Goal: Task Accomplishment & Management: Complete application form

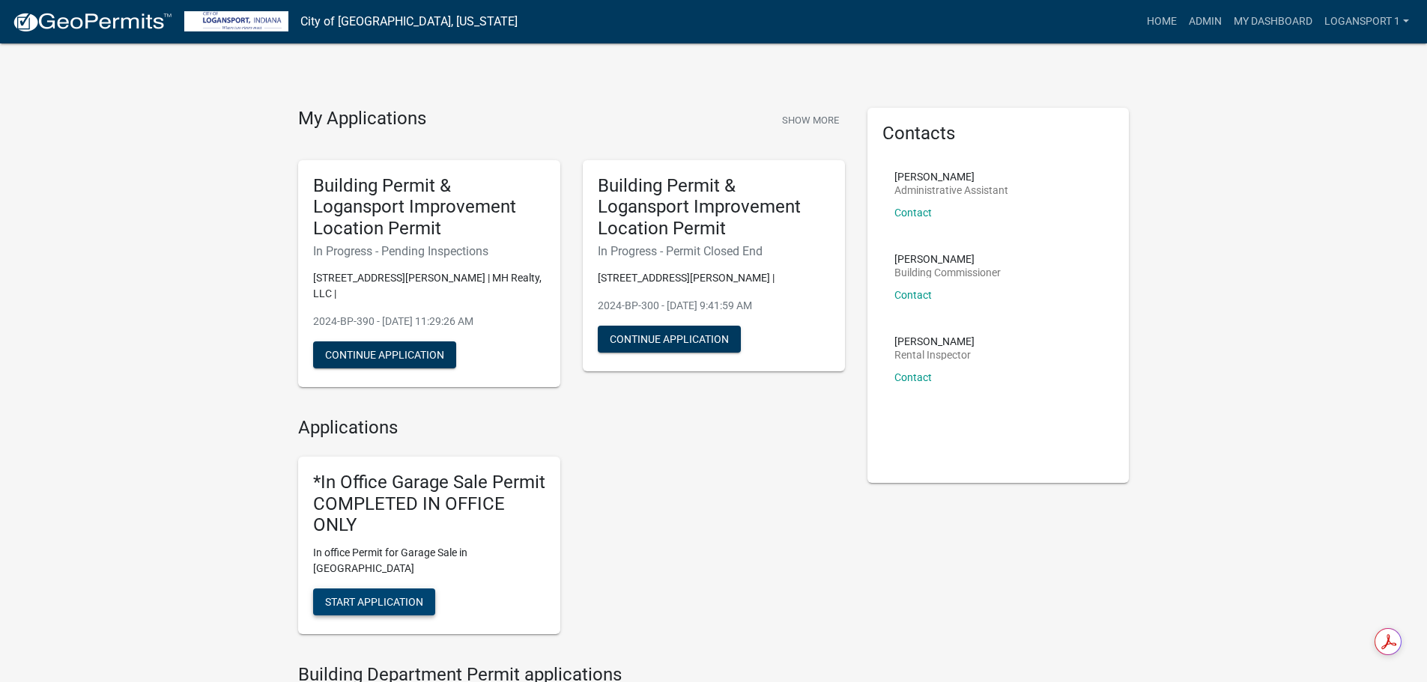
click at [389, 596] on span "Start Application" at bounding box center [374, 602] width 98 height 12
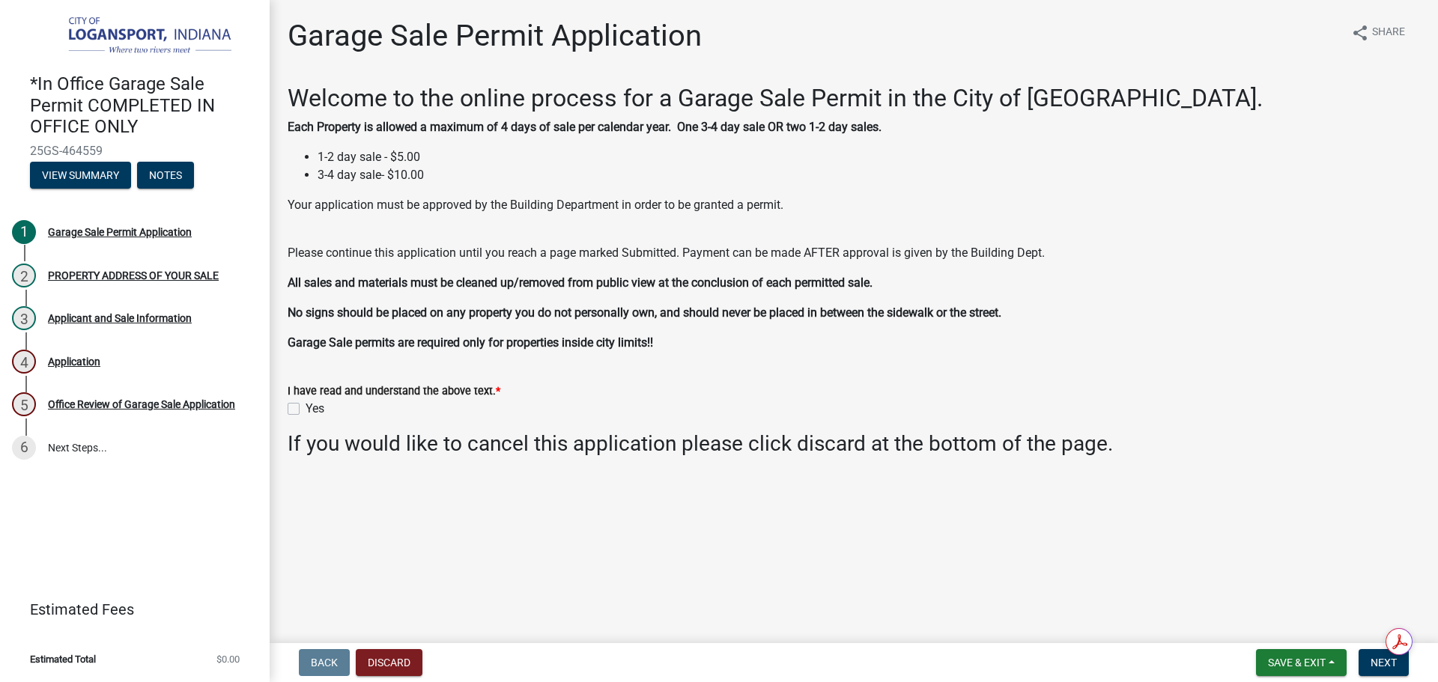
click at [306, 407] on label "Yes" at bounding box center [315, 409] width 19 height 18
click at [306, 407] on input "Yes" at bounding box center [311, 405] width 10 height 10
checkbox input "true"
click at [1362, 661] on button "Next" at bounding box center [1384, 662] width 50 height 27
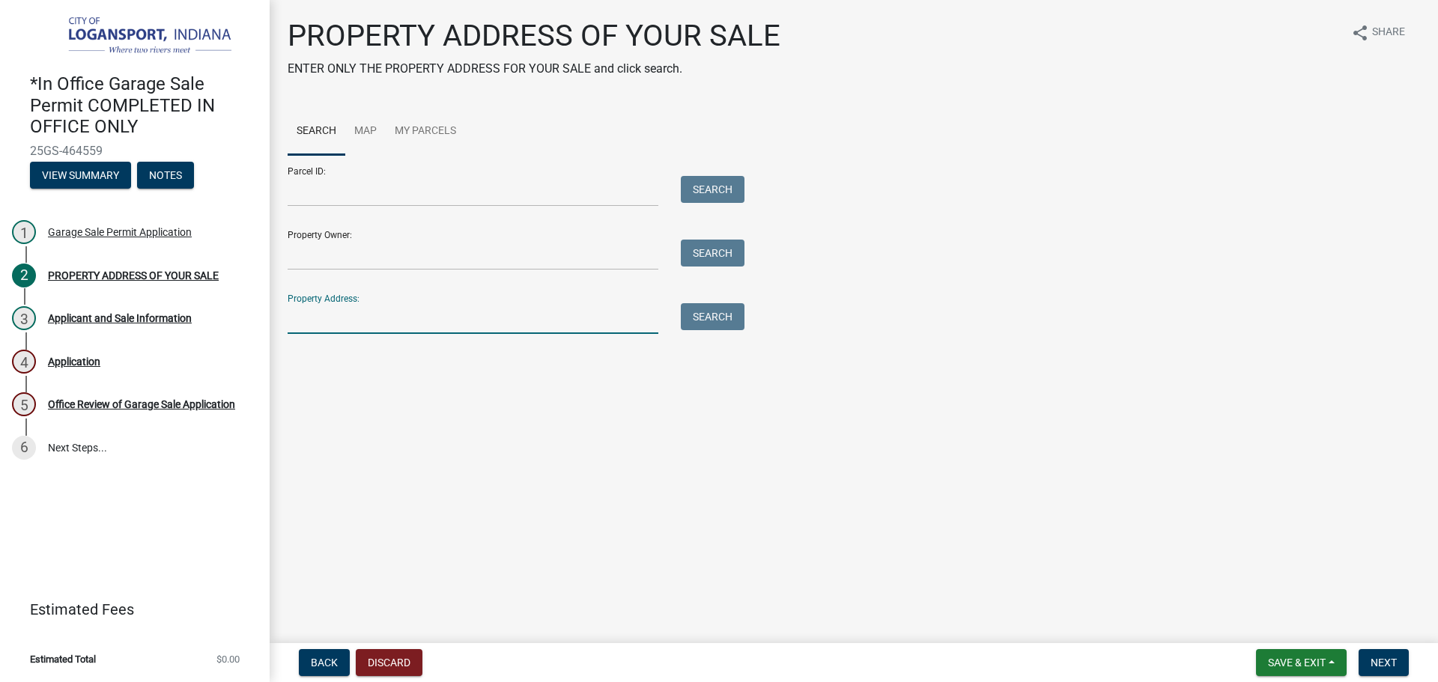
click at [360, 315] on input "Property Address:" at bounding box center [473, 318] width 371 height 31
type input "1118 High"
click at [723, 315] on button "Search" at bounding box center [713, 316] width 64 height 27
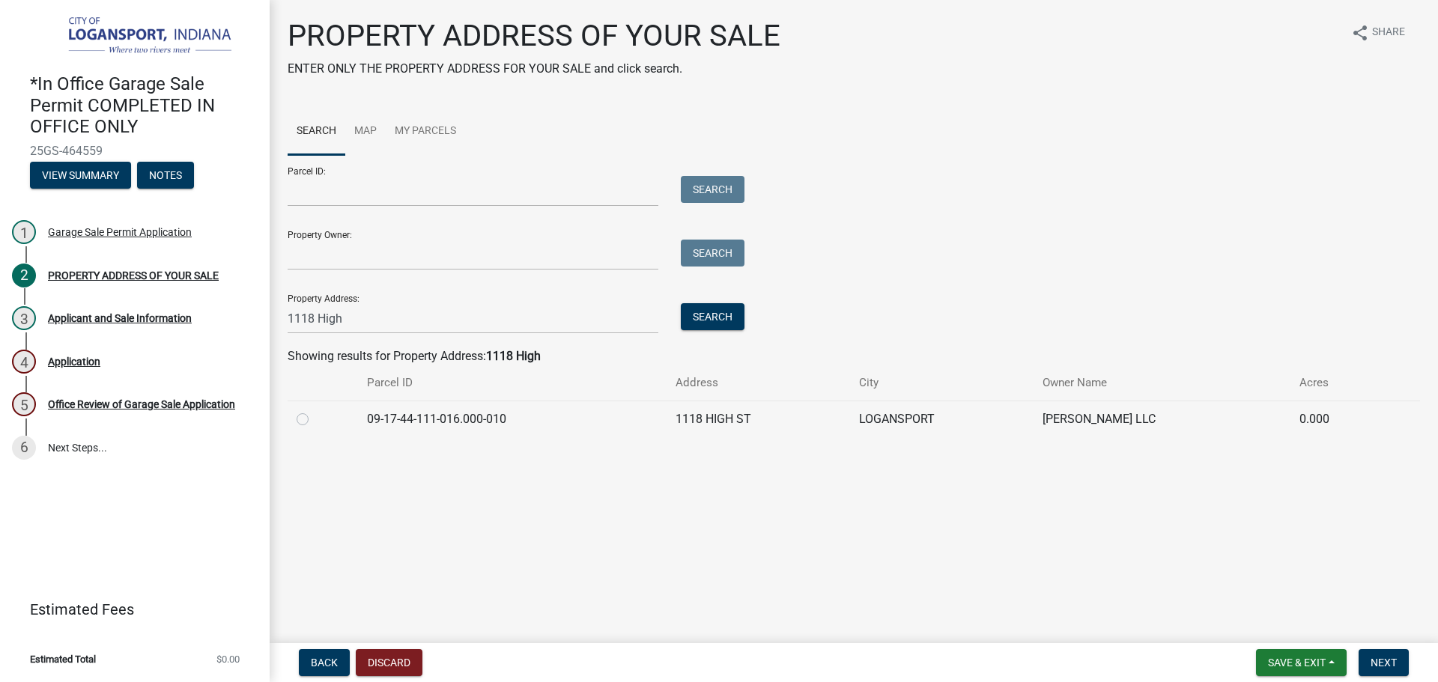
click at [303, 411] on div at bounding box center [323, 419] width 52 height 18
click at [315, 410] on label at bounding box center [315, 410] width 0 height 0
click at [315, 418] on input "radio" at bounding box center [320, 415] width 10 height 10
radio input "true"
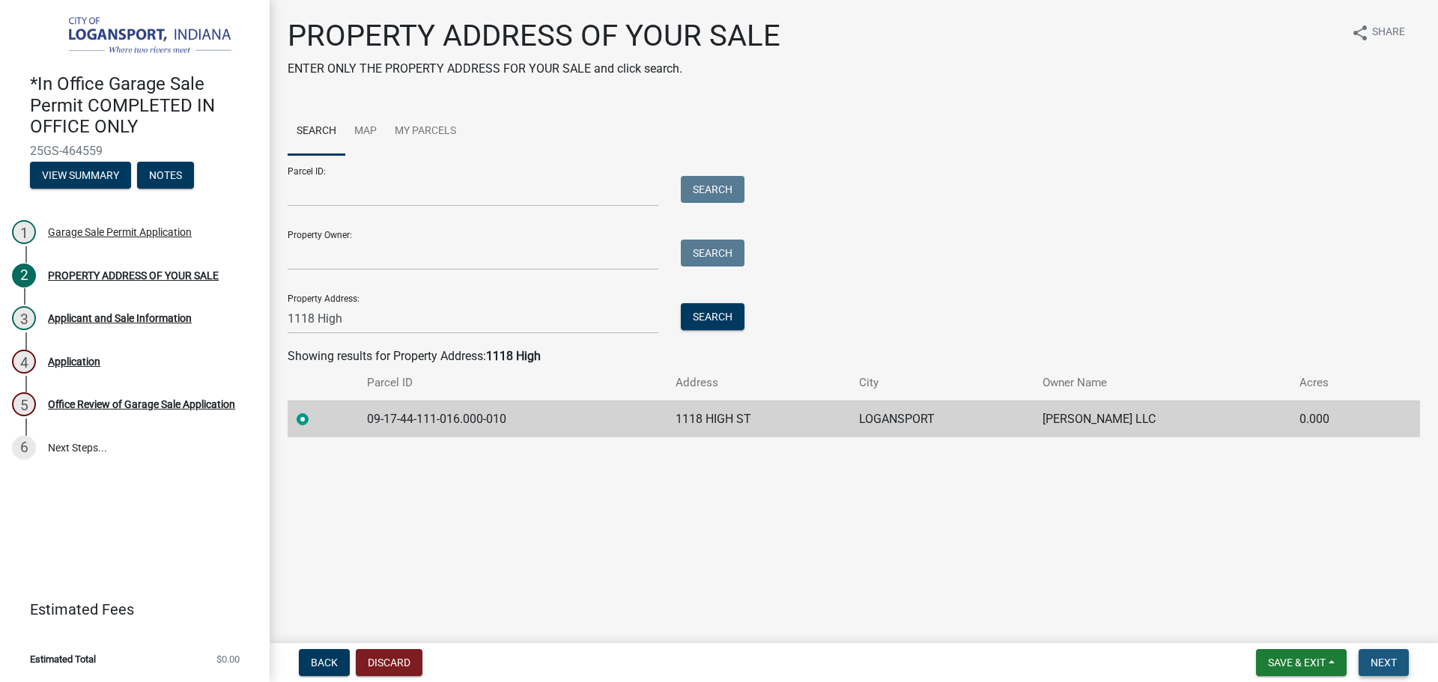
click at [1376, 660] on span "Next" at bounding box center [1383, 663] width 26 height 12
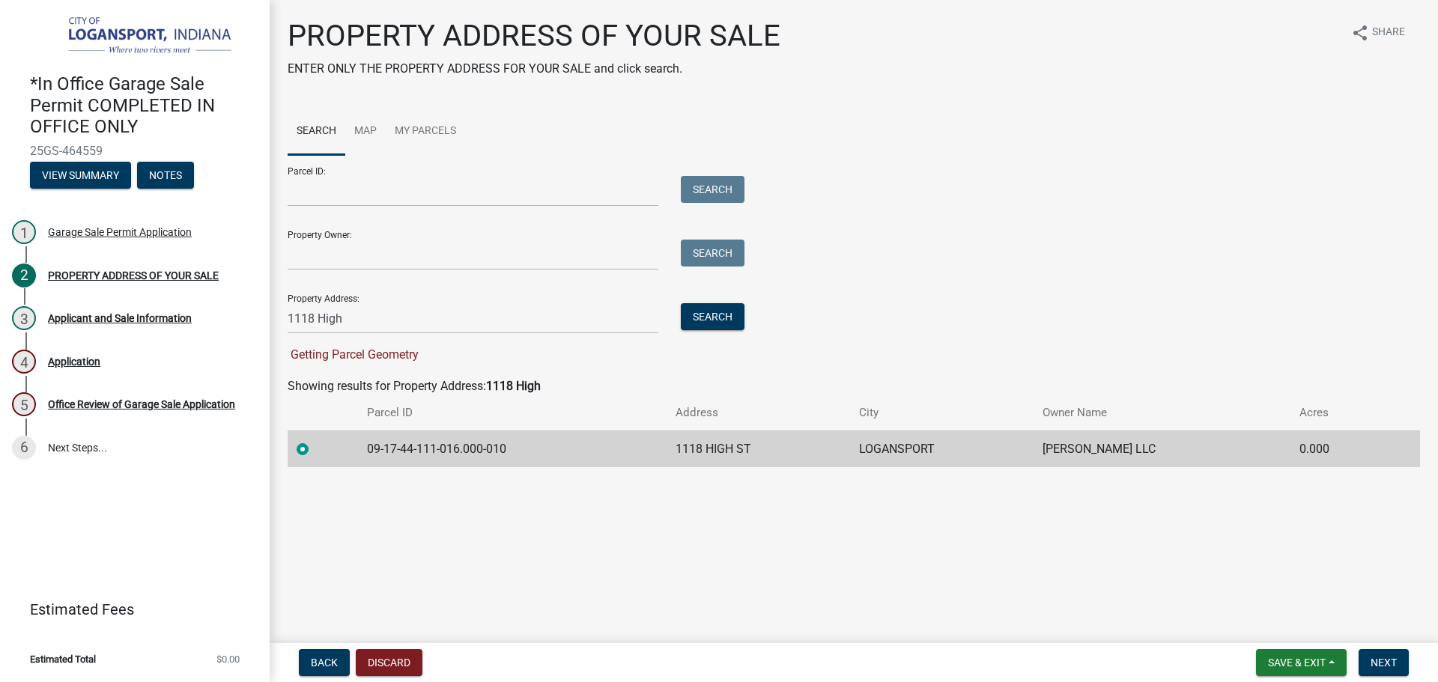
click at [315, 440] on label at bounding box center [315, 440] width 0 height 0
click at [315, 448] on input "radio" at bounding box center [320, 445] width 10 height 10
click at [362, 317] on input "1118 High" at bounding box center [473, 318] width 371 height 31
click at [713, 323] on button "Search" at bounding box center [713, 316] width 64 height 27
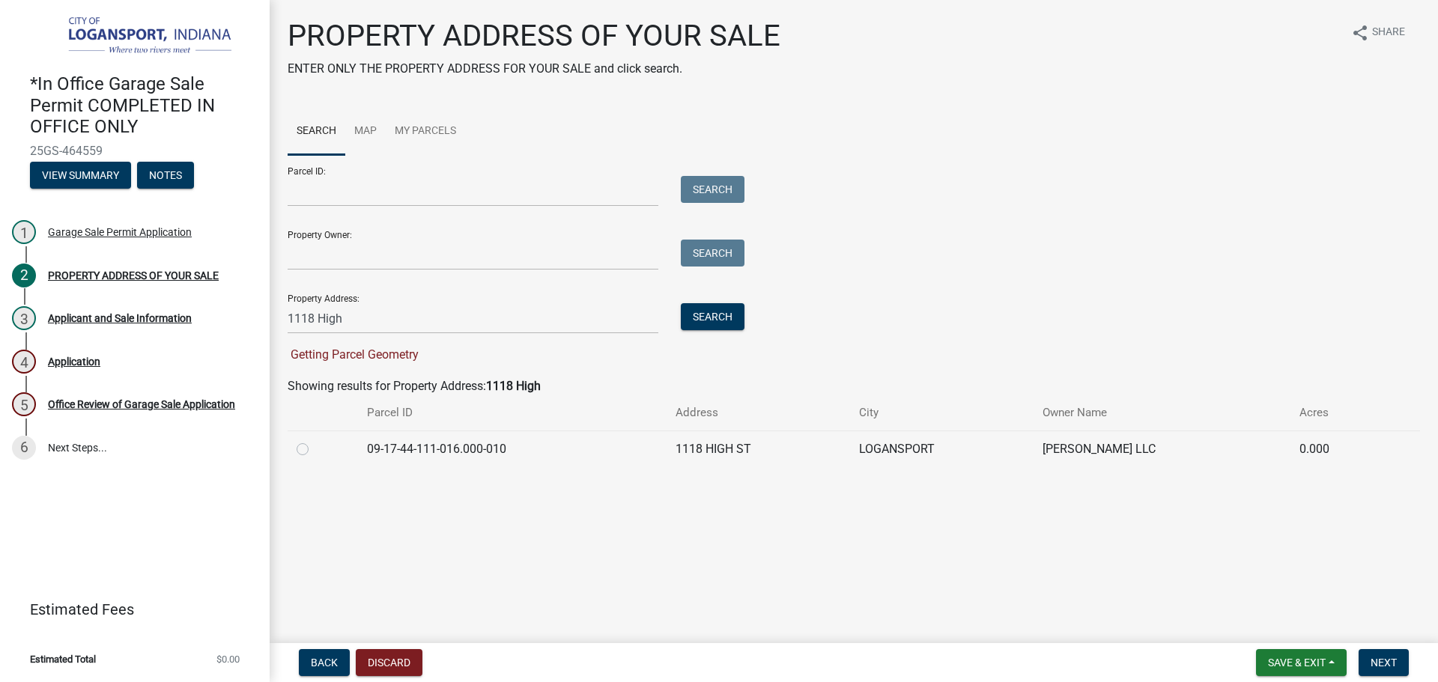
click at [315, 440] on label at bounding box center [315, 440] width 0 height 0
click at [315, 443] on input "radio" at bounding box center [320, 445] width 10 height 10
radio input "true"
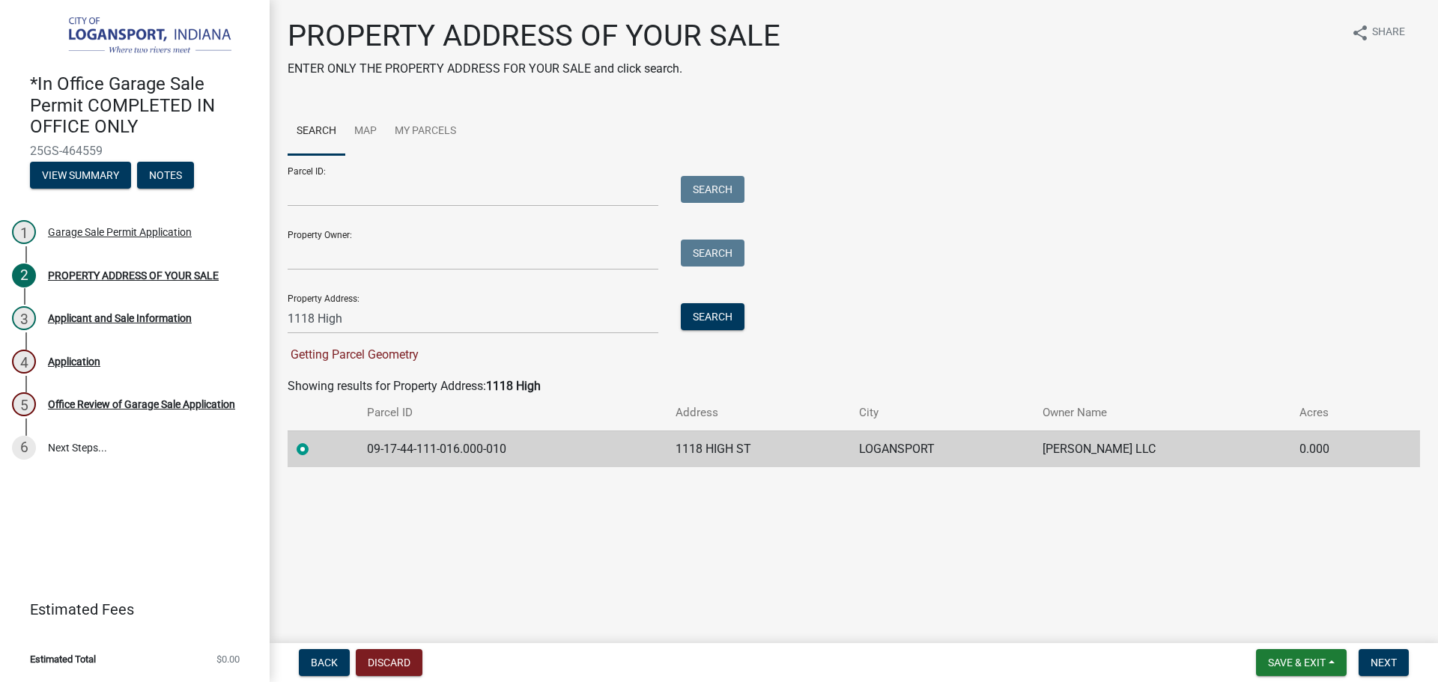
click at [315, 440] on label at bounding box center [315, 440] width 0 height 0
click at [315, 443] on input "radio" at bounding box center [320, 445] width 10 height 10
click at [315, 440] on label at bounding box center [315, 440] width 0 height 0
click at [315, 443] on input "radio" at bounding box center [320, 445] width 10 height 10
click at [315, 440] on label at bounding box center [315, 440] width 0 height 0
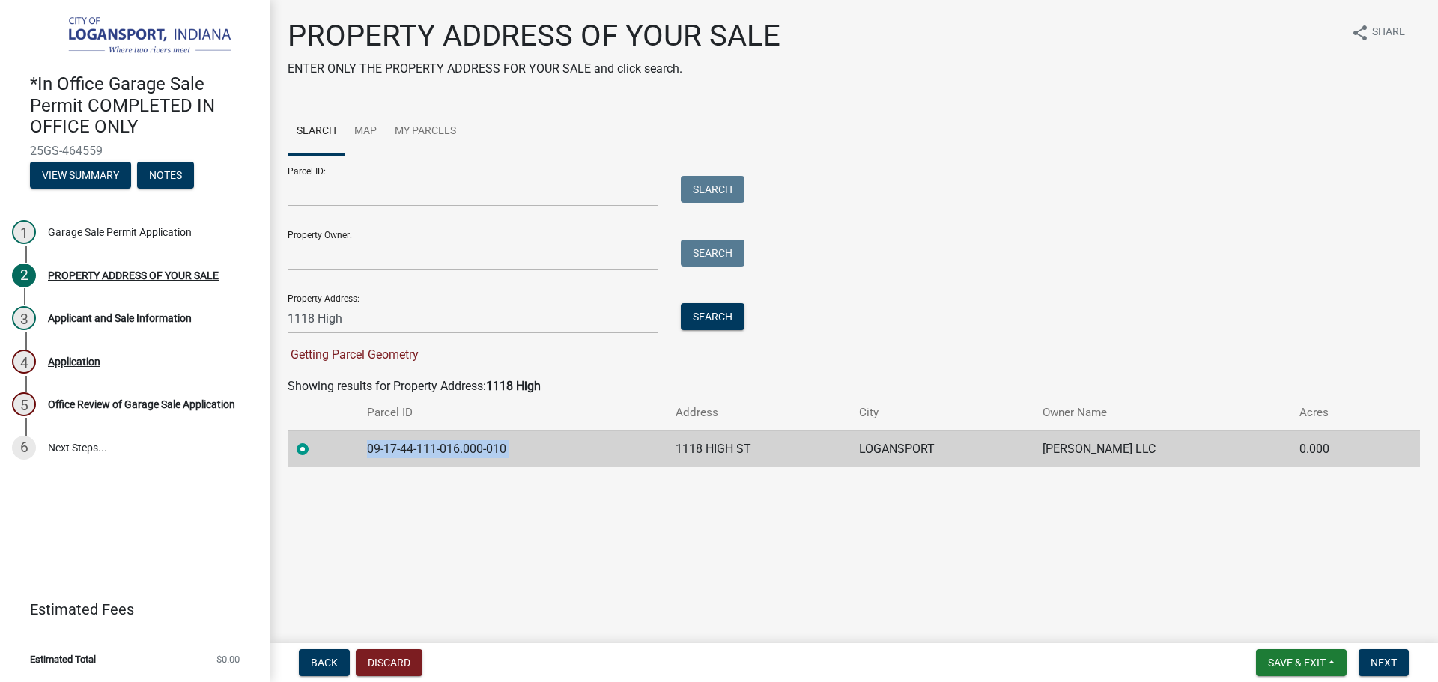
click at [315, 443] on input "radio" at bounding box center [320, 445] width 10 height 10
click at [315, 440] on label at bounding box center [315, 440] width 0 height 0
click at [315, 443] on input "radio" at bounding box center [320, 445] width 10 height 10
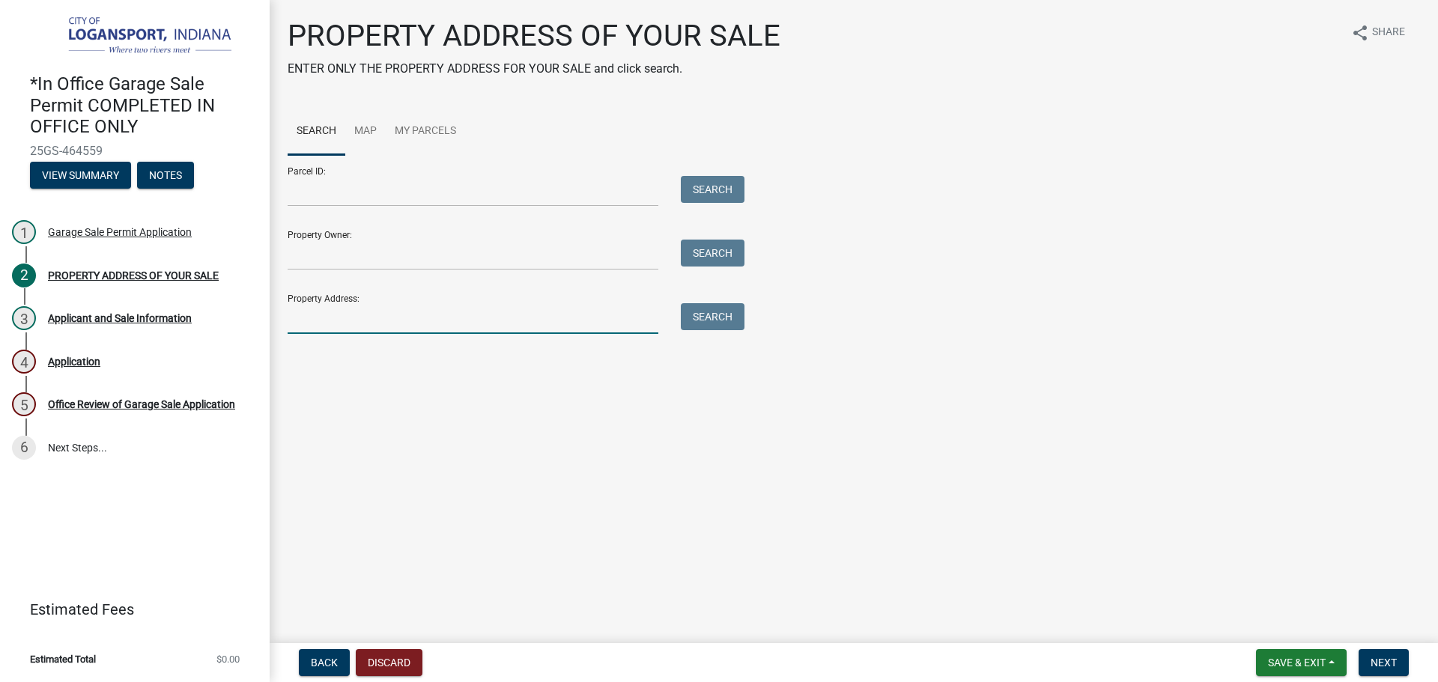
click at [354, 321] on input "Property Address:" at bounding box center [473, 318] width 371 height 31
type input "1118 High"
click at [681, 316] on button "Search" at bounding box center [713, 316] width 64 height 27
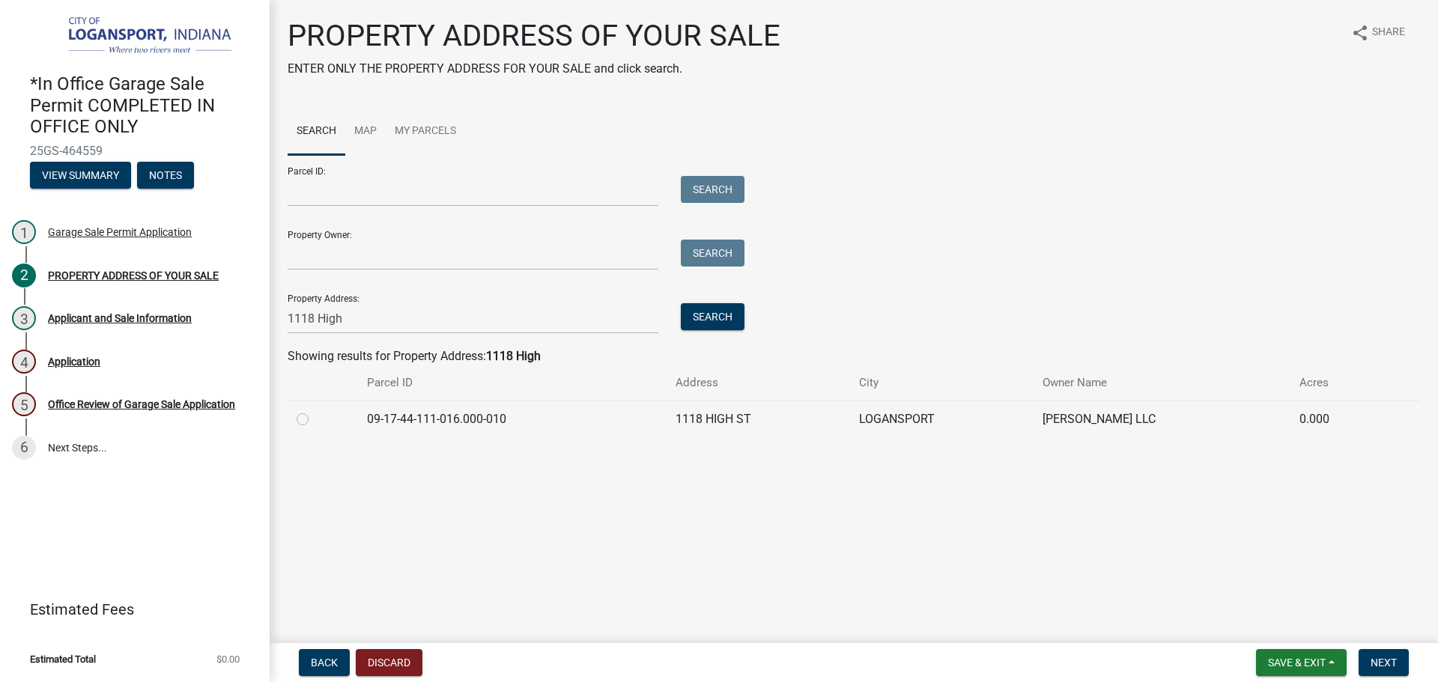
click at [315, 410] on label at bounding box center [315, 410] width 0 height 0
click at [315, 414] on input "radio" at bounding box center [320, 415] width 10 height 10
radio input "true"
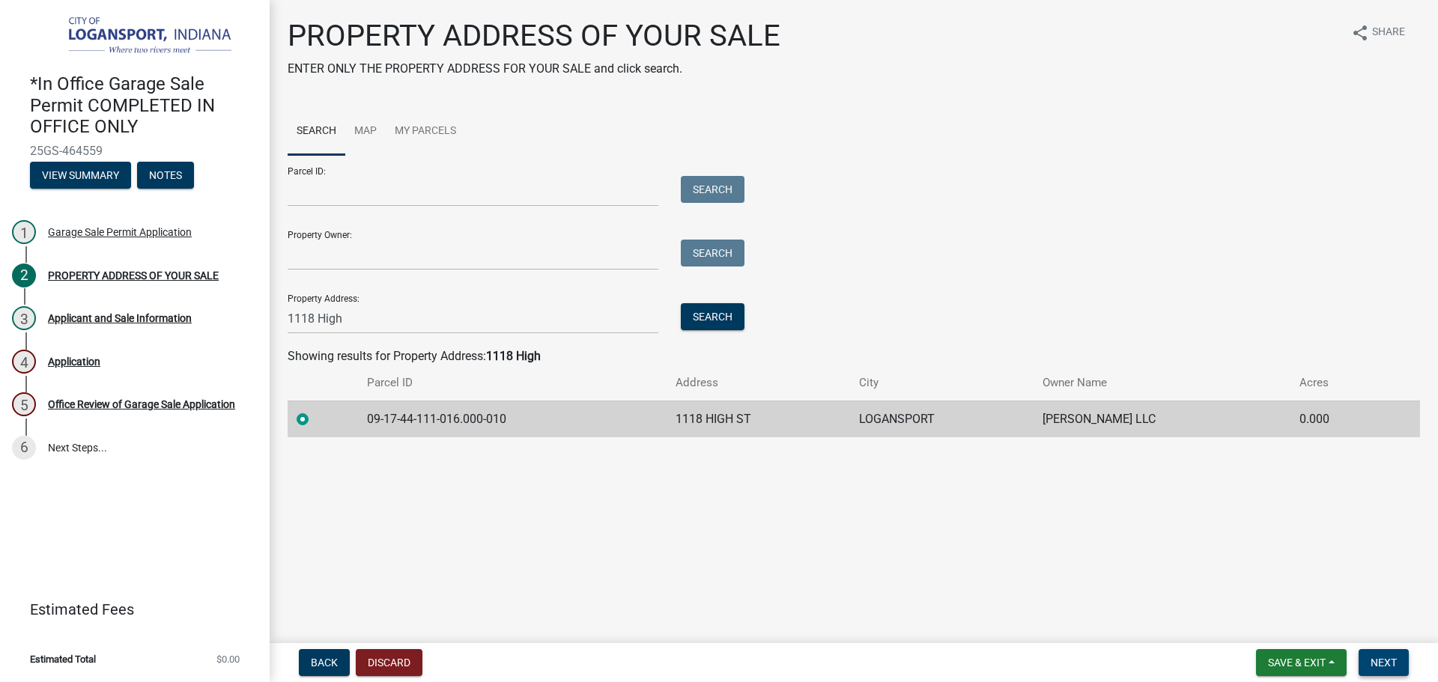
click at [1381, 658] on span "Next" at bounding box center [1383, 663] width 26 height 12
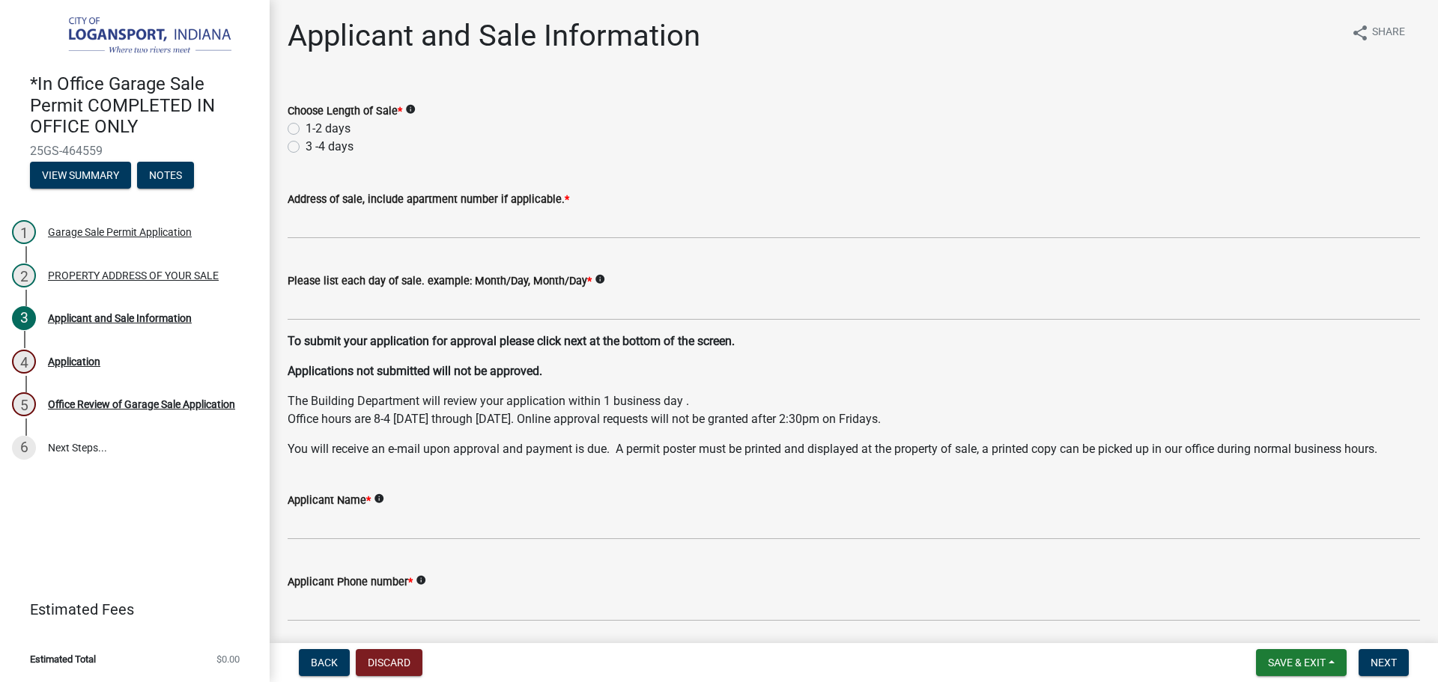
click at [306, 128] on label "1-2 days" at bounding box center [328, 129] width 45 height 18
click at [306, 128] on input "1-2 days" at bounding box center [311, 125] width 10 height 10
radio input "true"
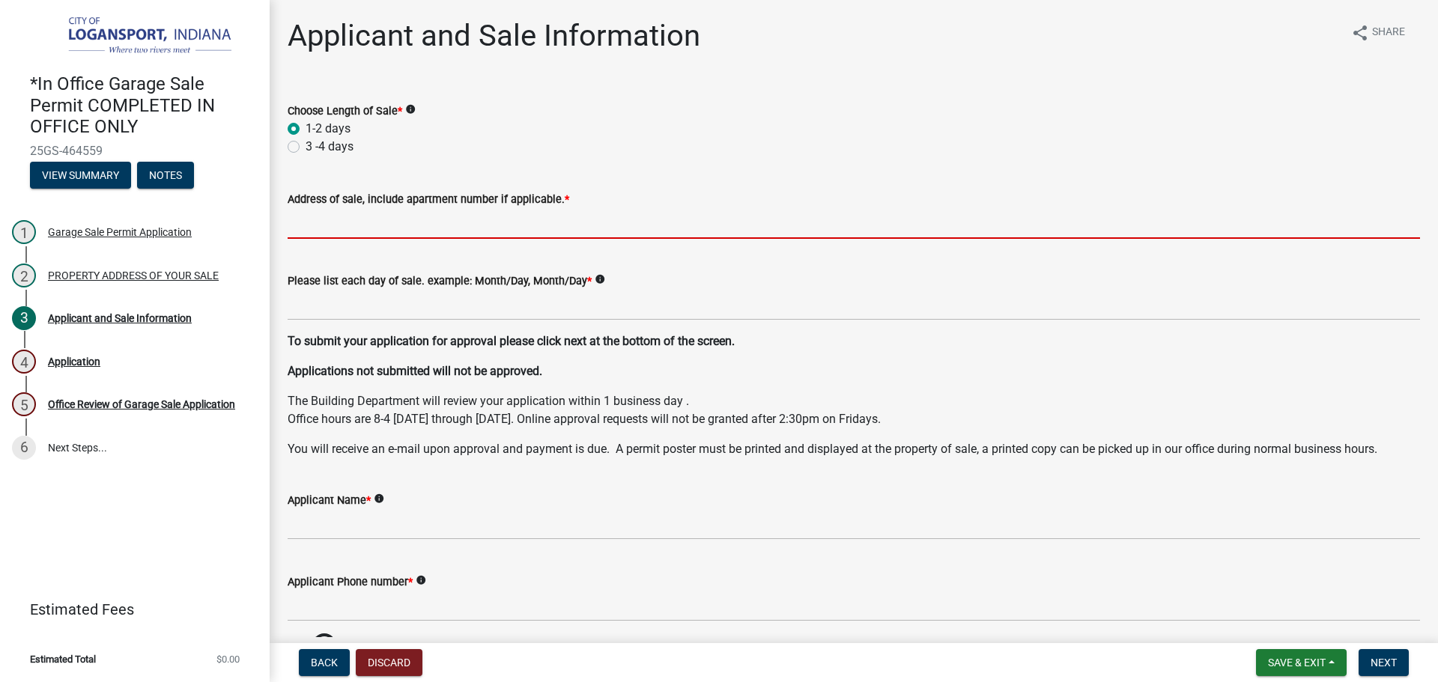
click at [346, 228] on input "Address of sale, include apartment number if applicable. *" at bounding box center [854, 223] width 1132 height 31
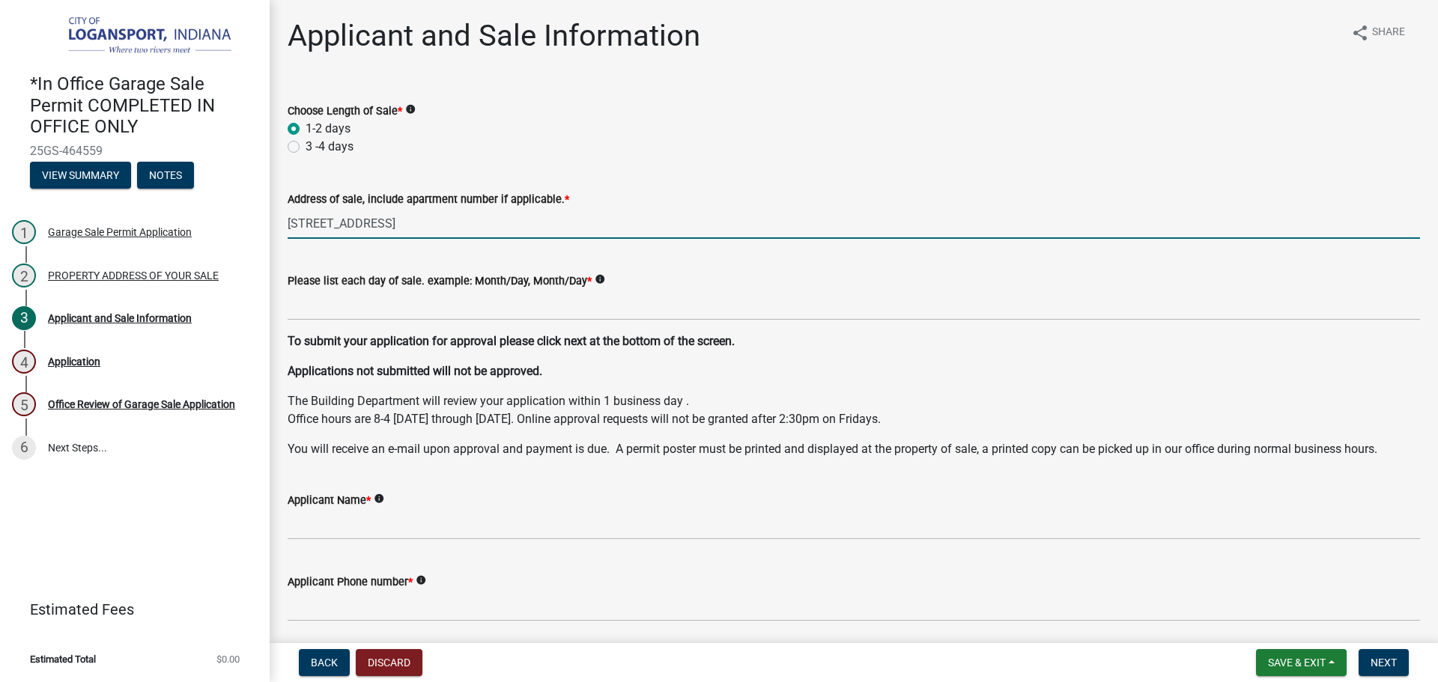
drag, startPoint x: 324, startPoint y: 223, endPoint x: 328, endPoint y: 233, distance: 10.7
click at [324, 223] on input "1118 high St" at bounding box center [854, 223] width 1132 height 31
type input "1118 High St"
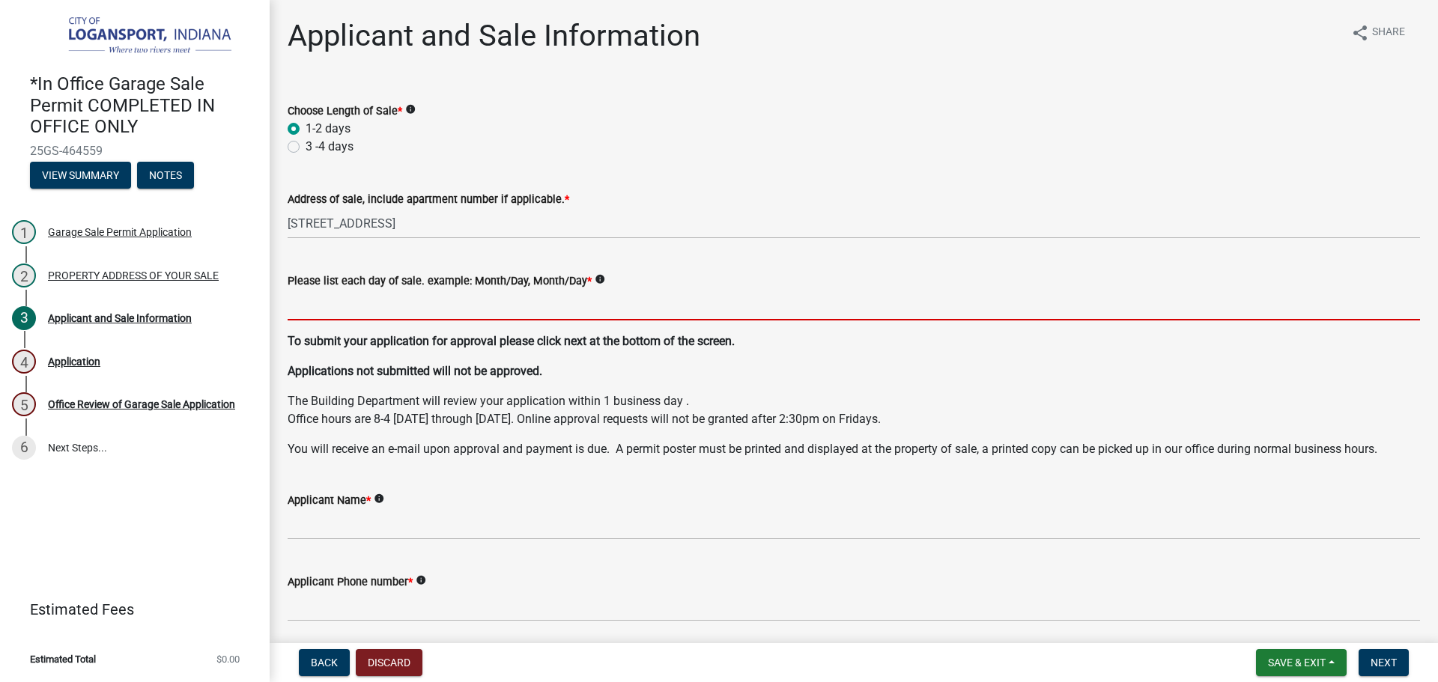
click at [371, 305] on input "Please list each day of sale. example: Month/Day, Month/Day *" at bounding box center [854, 305] width 1132 height 31
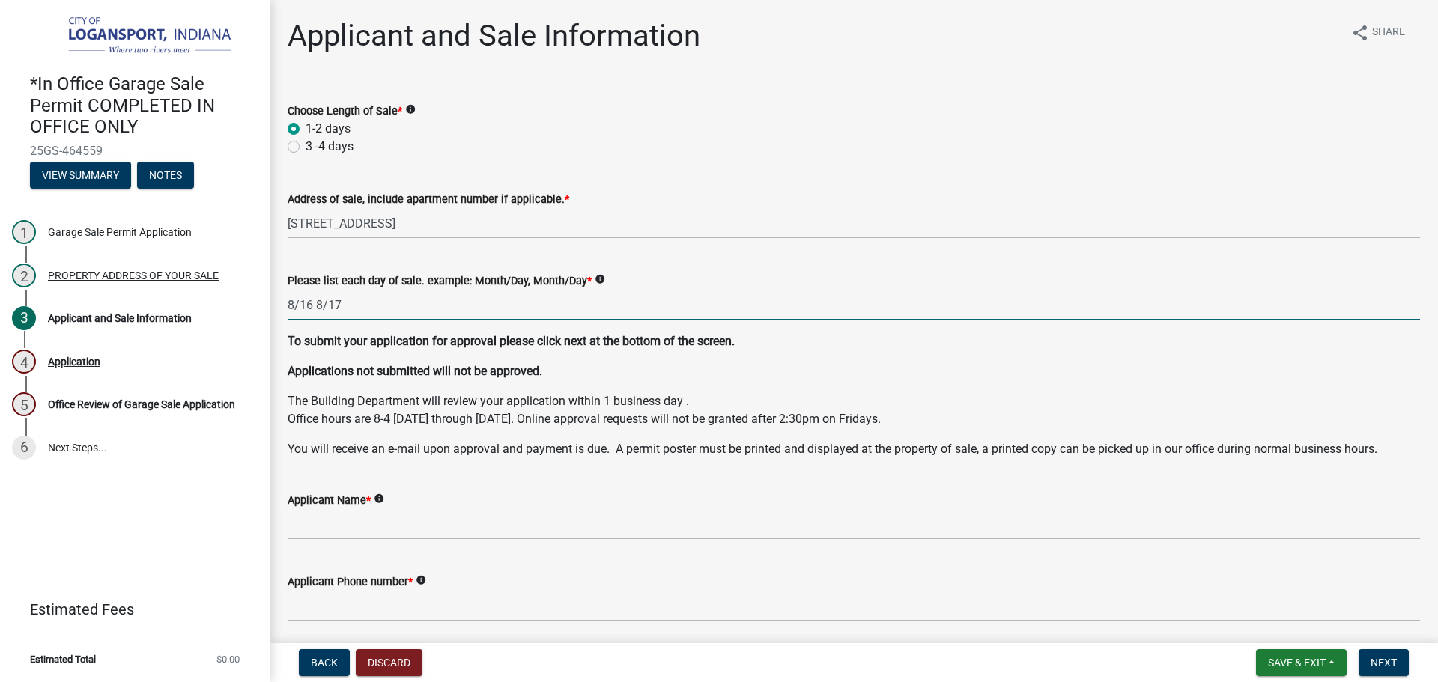
type input "8/16 8/17"
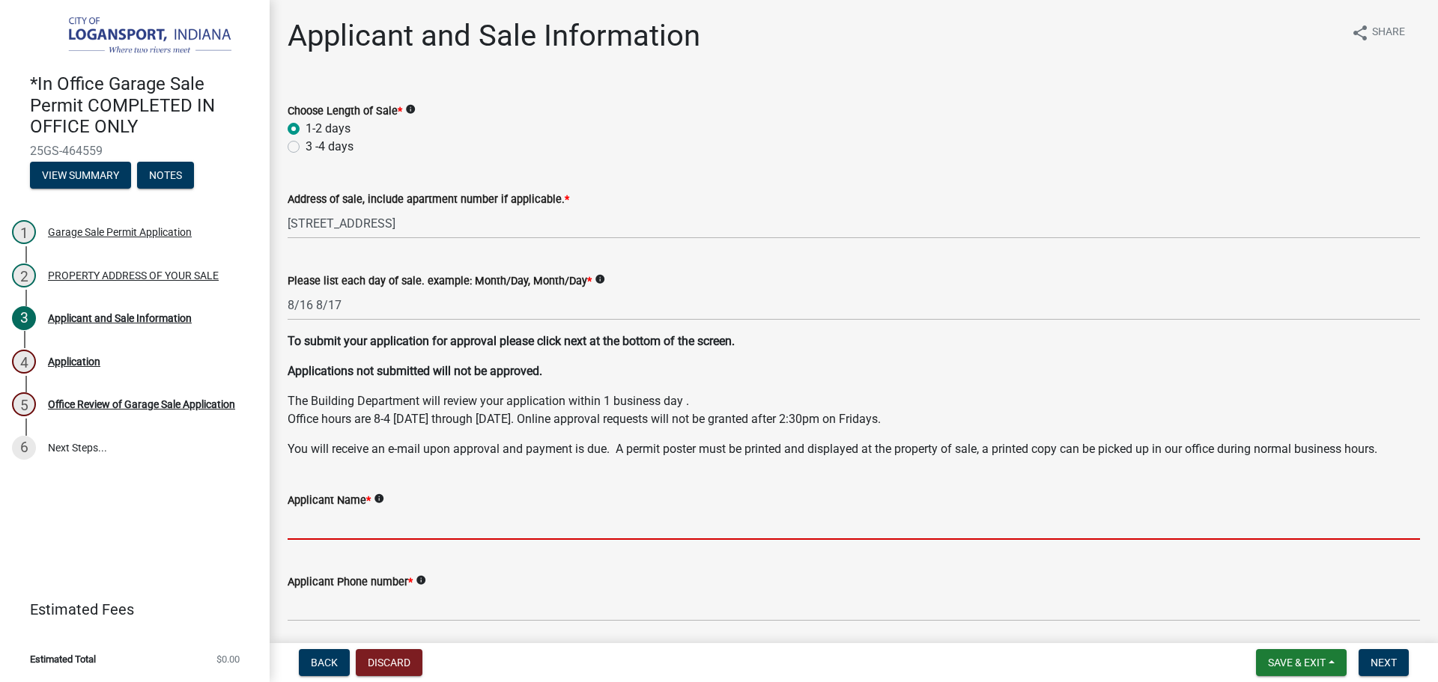
click at [452, 521] on input "Applicant Name *" at bounding box center [854, 524] width 1132 height 31
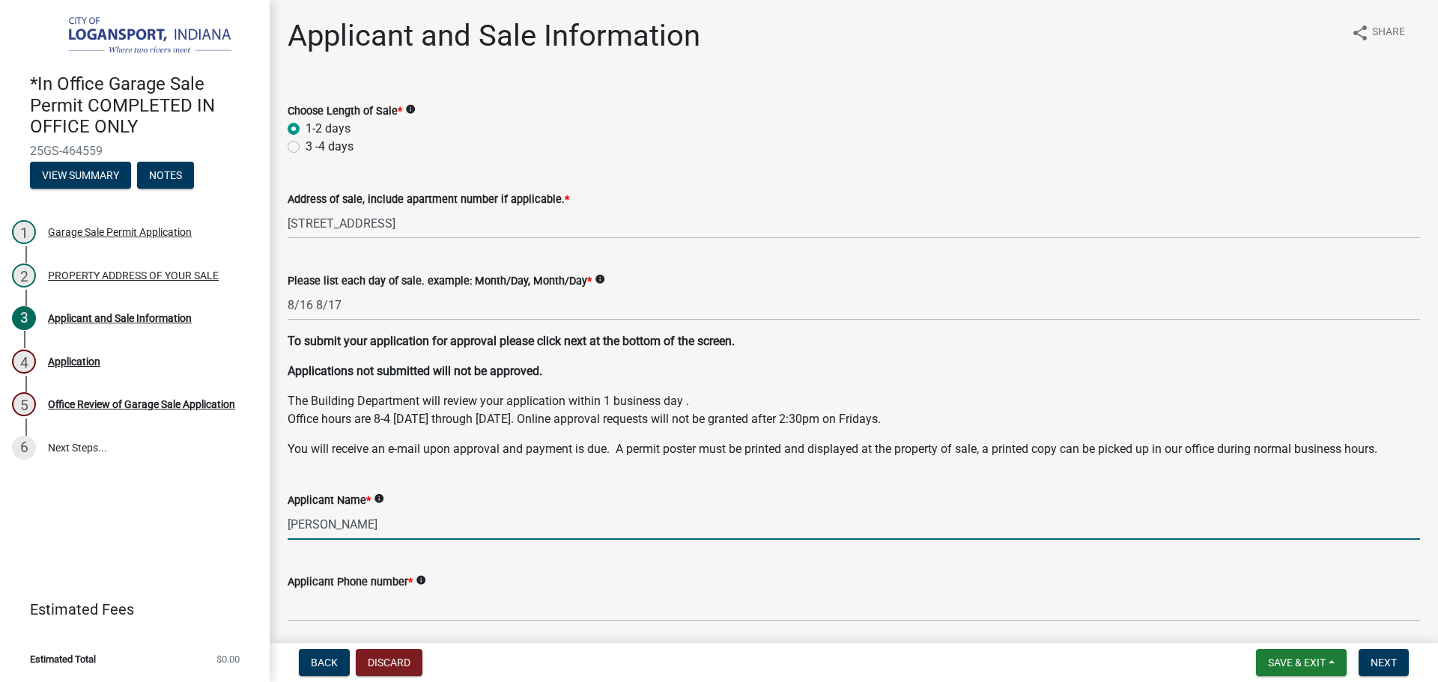
type input "marielena gonzalez"
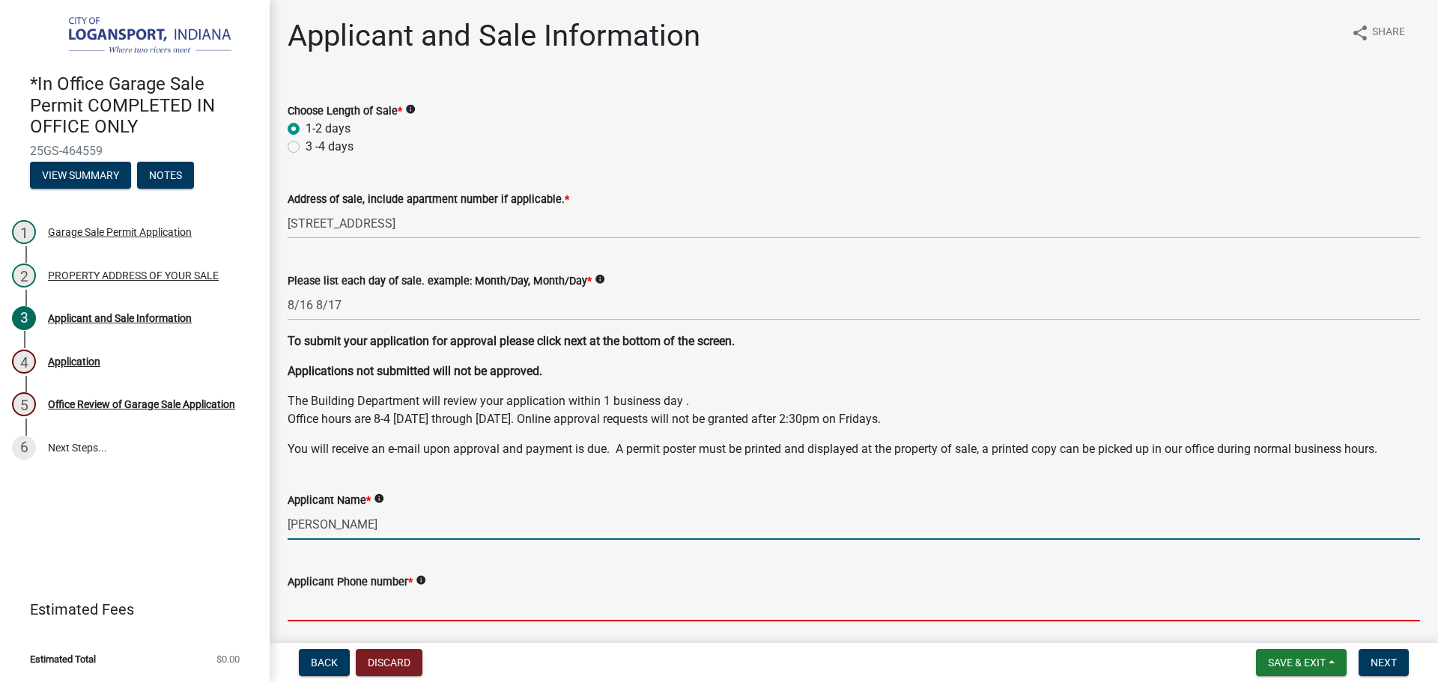
click at [548, 603] on input "Applicant Phone number *" at bounding box center [854, 606] width 1132 height 31
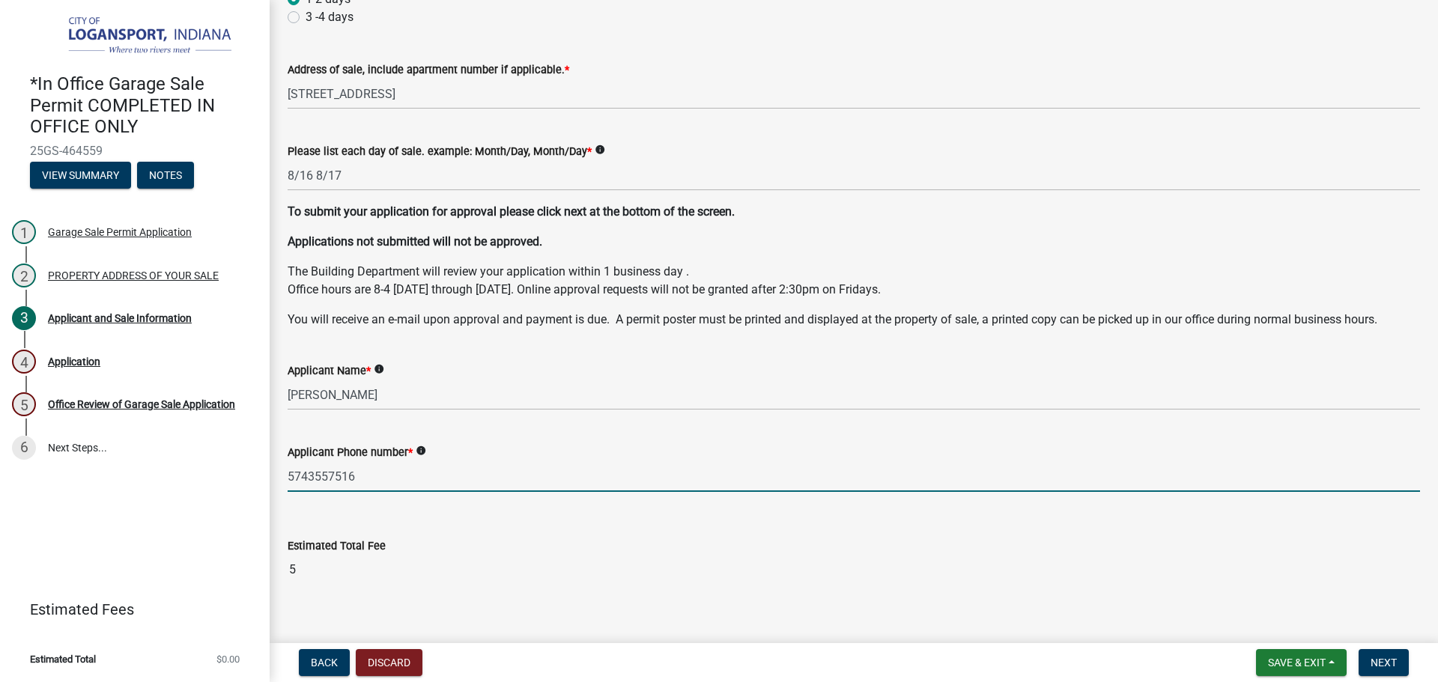
scroll to position [149, 0]
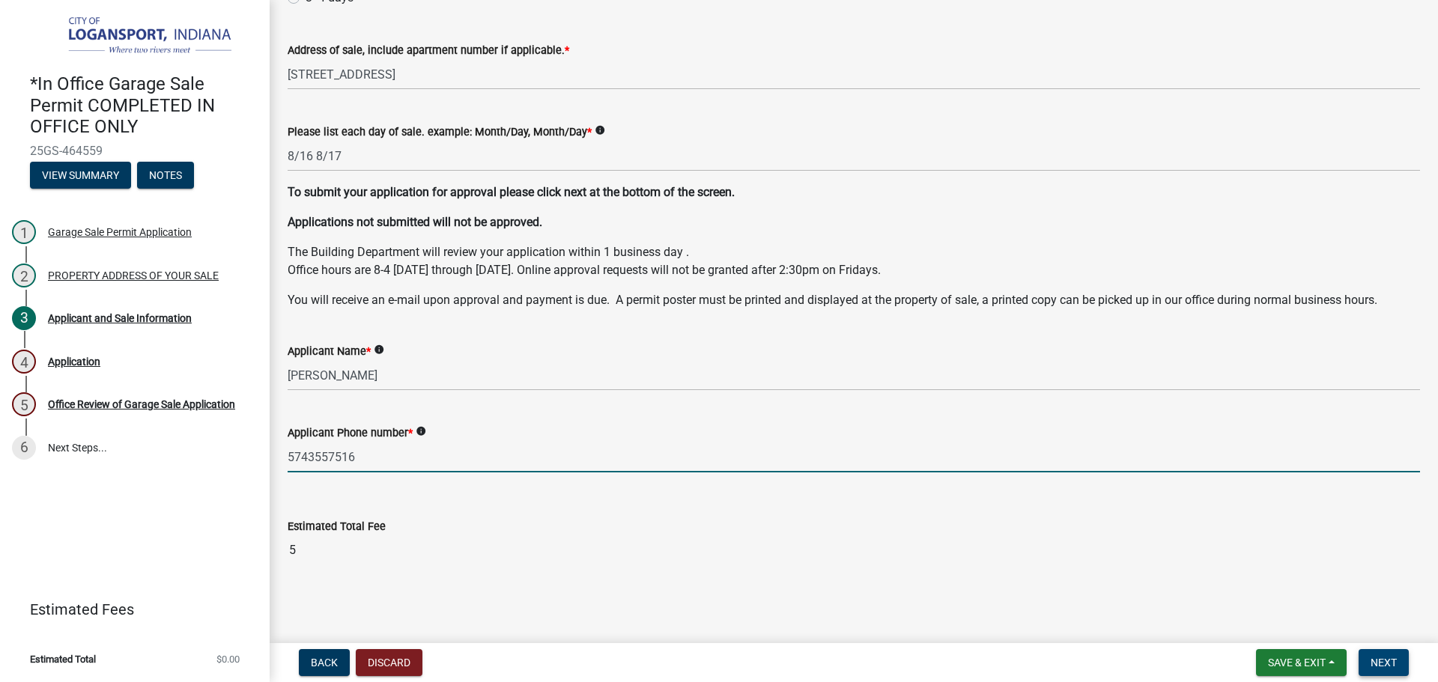
type input "5743557516"
click at [1373, 655] on button "Next" at bounding box center [1384, 662] width 50 height 27
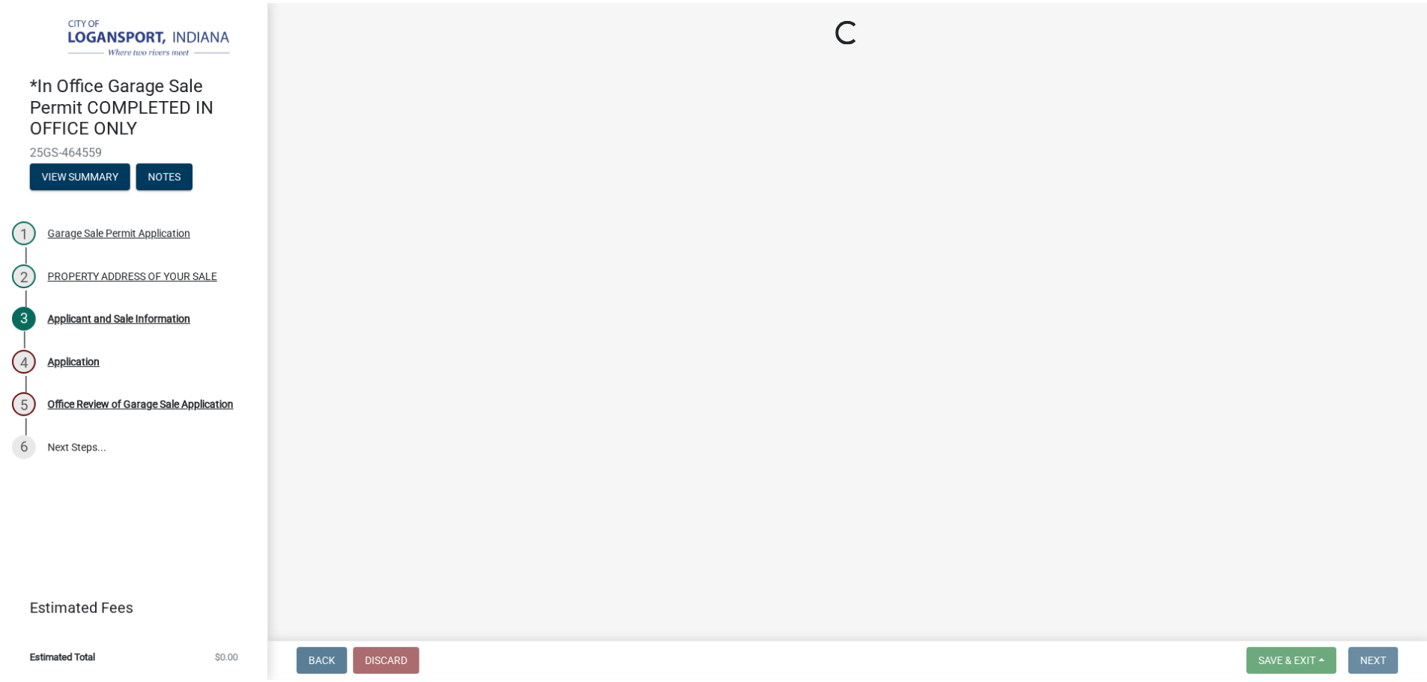
scroll to position [0, 0]
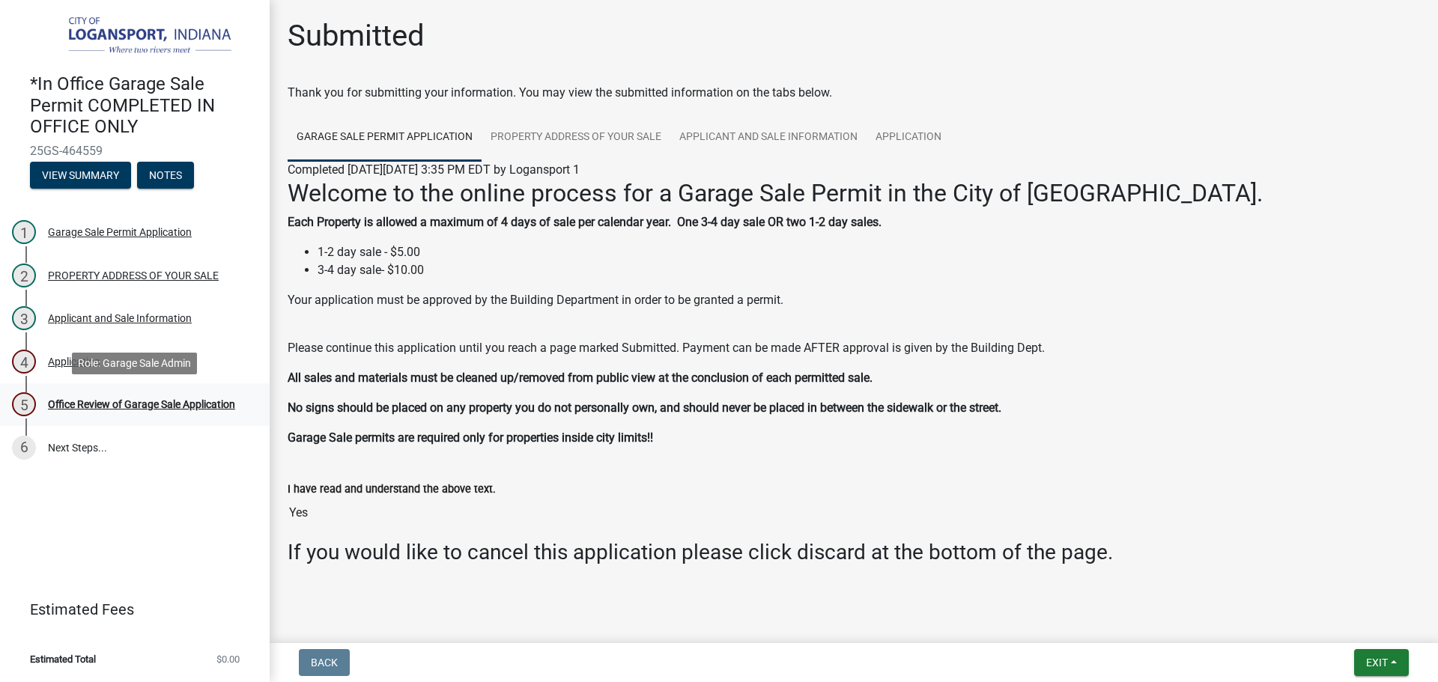
click at [145, 401] on div "Office Review of Garage Sale Application" at bounding box center [141, 404] width 187 height 10
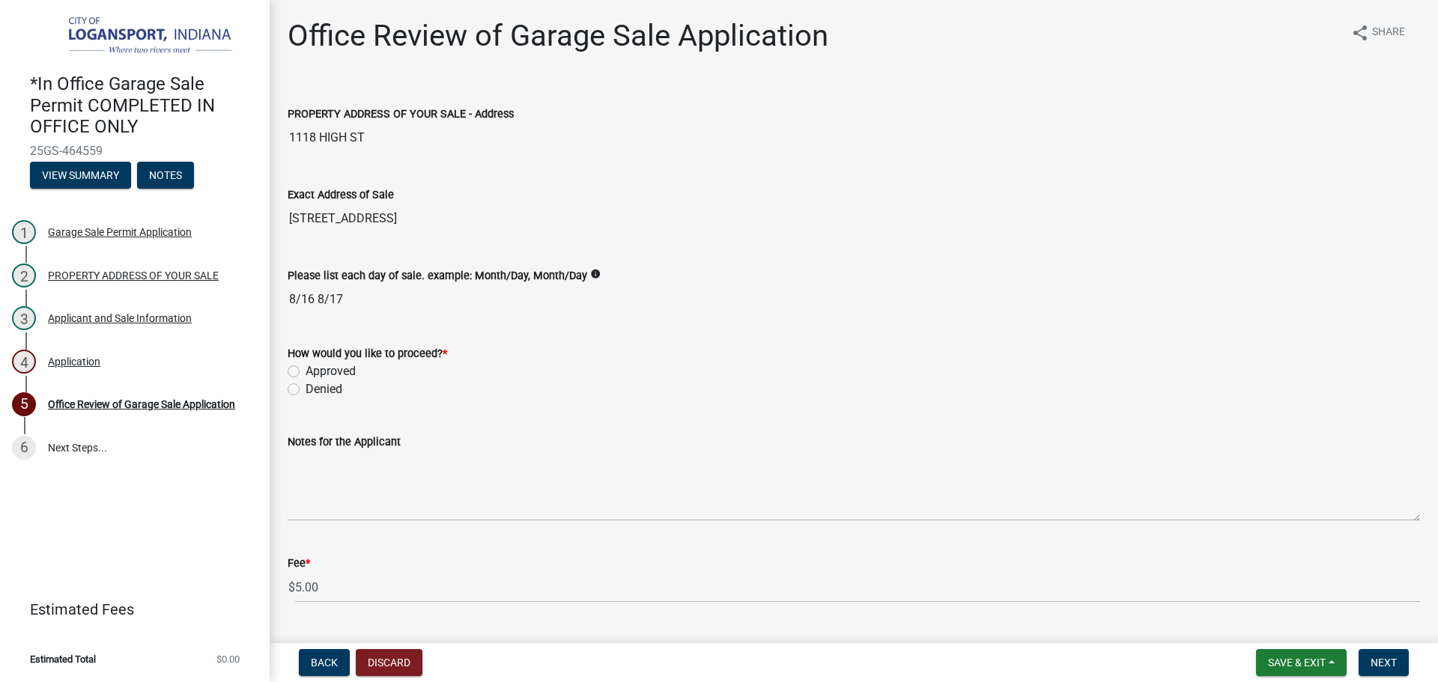
click at [306, 367] on label "Approved" at bounding box center [331, 371] width 50 height 18
click at [306, 367] on input "Approved" at bounding box center [311, 367] width 10 height 10
radio input "true"
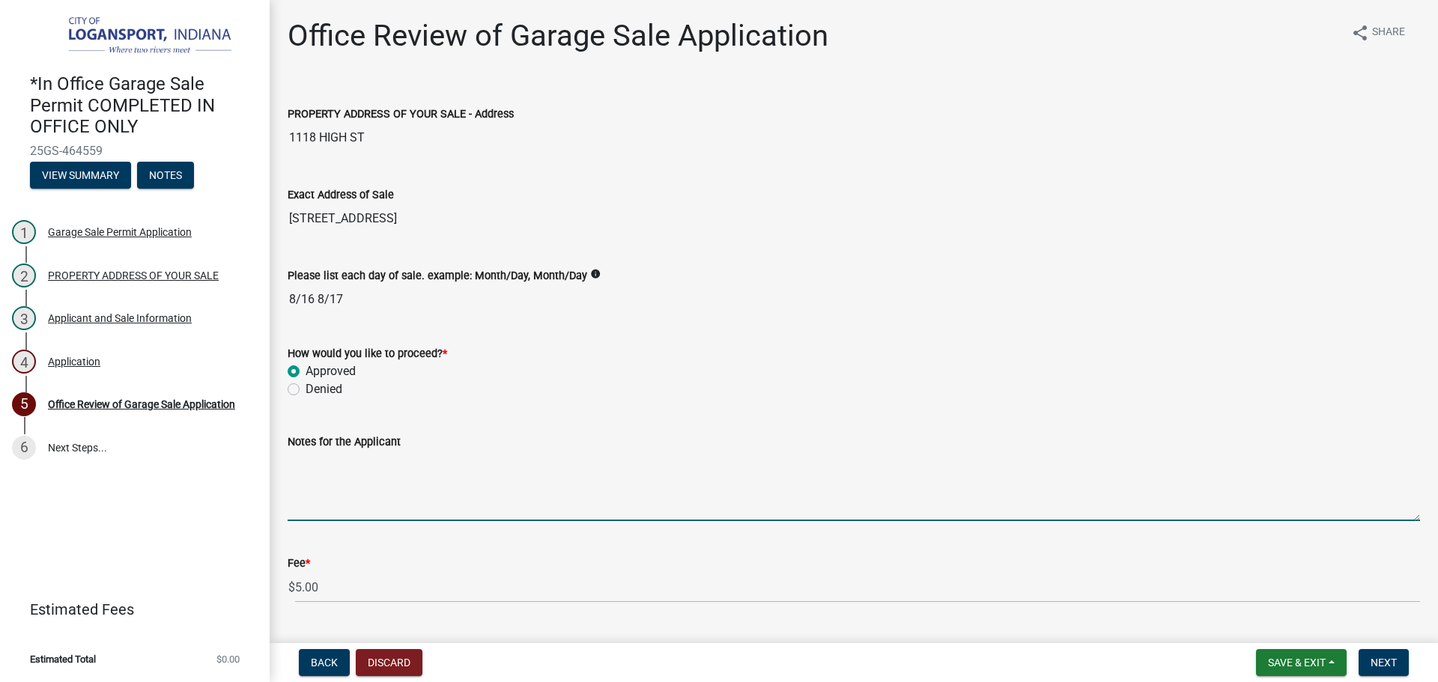
click at [681, 478] on textarea "Notes for the Applicant" at bounding box center [854, 486] width 1132 height 70
type textarea "Last Sale of the Year"
click at [1403, 656] on button "Next" at bounding box center [1384, 662] width 50 height 27
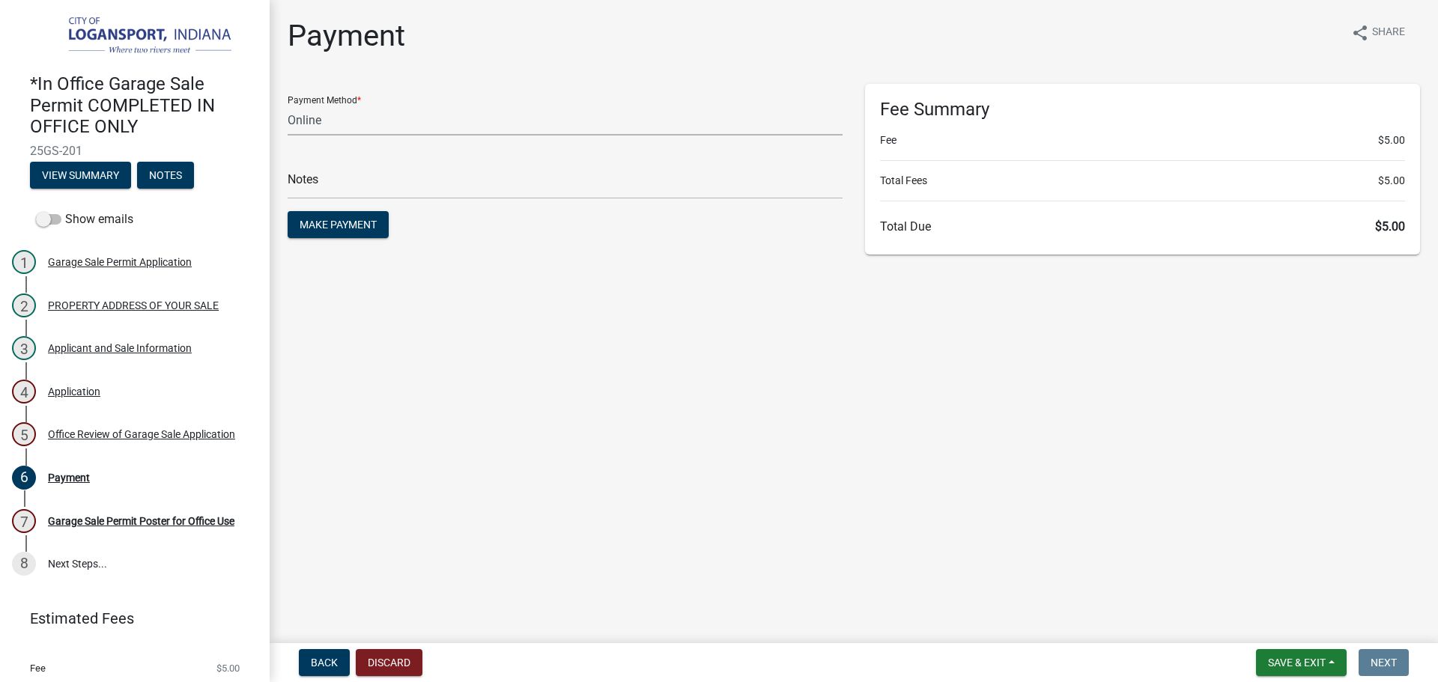
click at [442, 115] on select "Credit Card POS Check Cash Online" at bounding box center [565, 120] width 555 height 31
select select "2: 1"
click at [288, 105] on select "Credit Card POS Check Cash Online" at bounding box center [565, 120] width 555 height 31
click at [445, 180] on input "text" at bounding box center [565, 184] width 555 height 31
type input "117817"
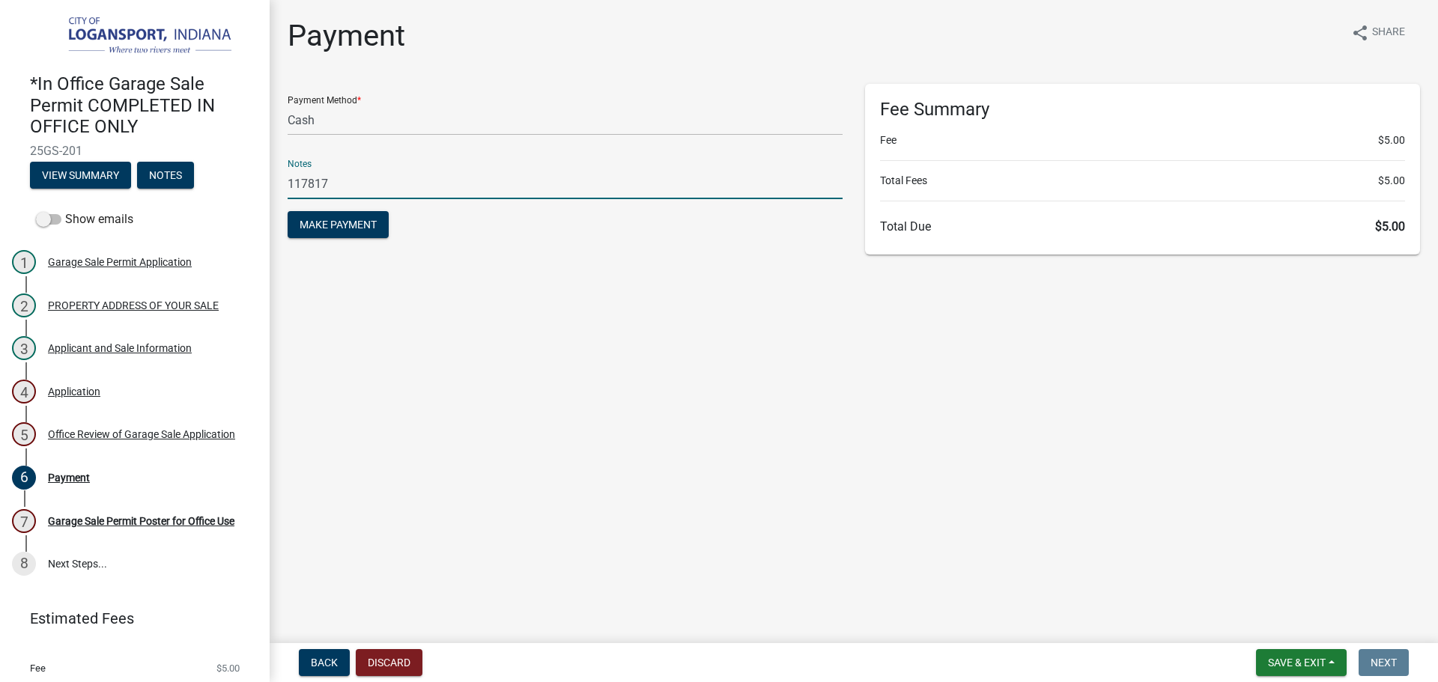
click at [288, 211] on button "Make Payment" at bounding box center [338, 224] width 101 height 27
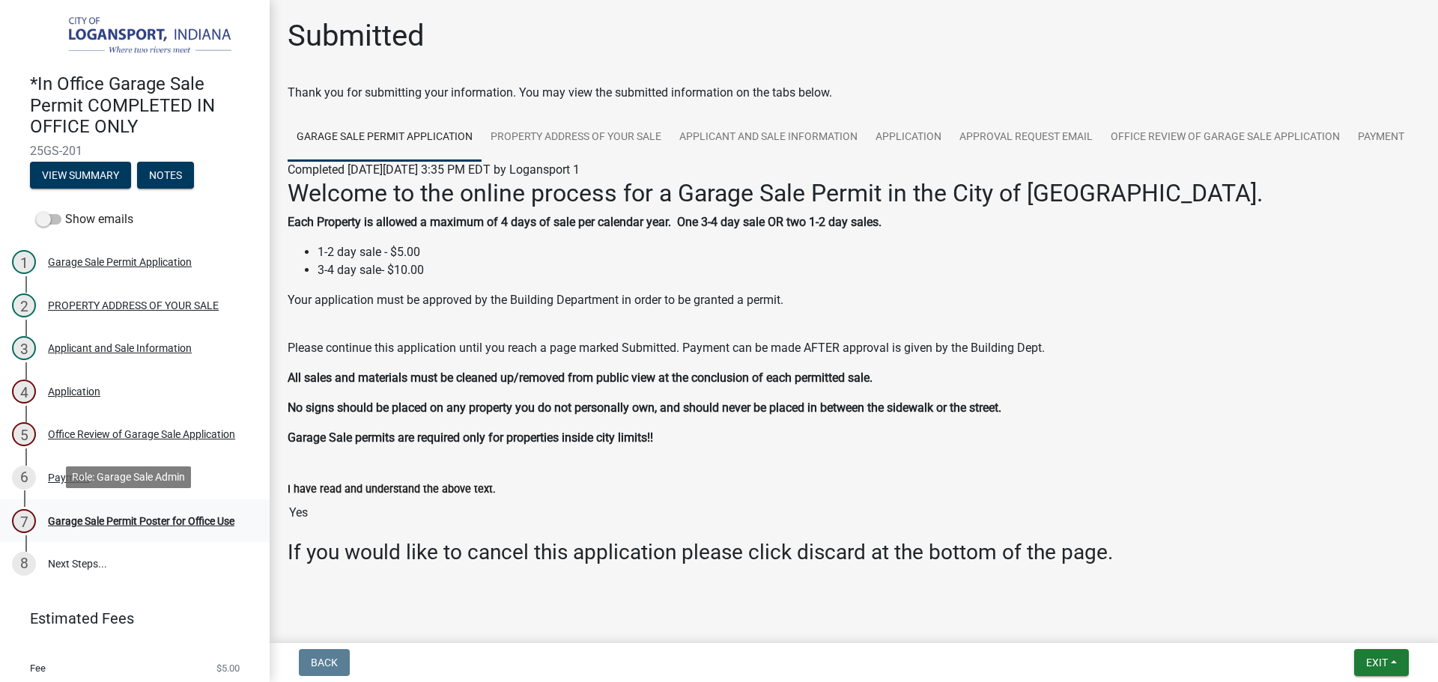
click at [208, 503] on link "7 Garage Sale Permit Poster for Office Use" at bounding box center [135, 521] width 270 height 43
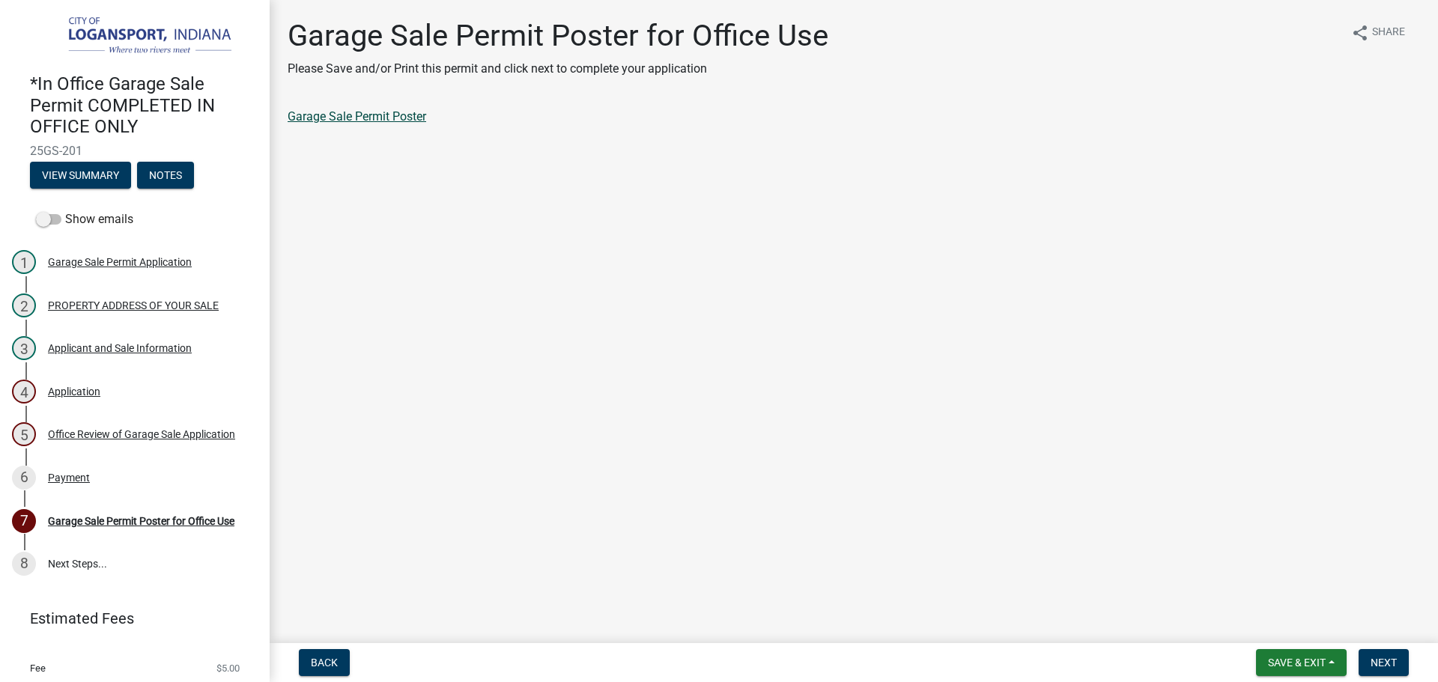
click at [380, 122] on link "Garage Sale Permit Poster" at bounding box center [357, 116] width 139 height 14
drag, startPoint x: 1378, startPoint y: 654, endPoint x: 1331, endPoint y: 576, distance: 91.1
click at [1378, 652] on button "Next" at bounding box center [1384, 662] width 50 height 27
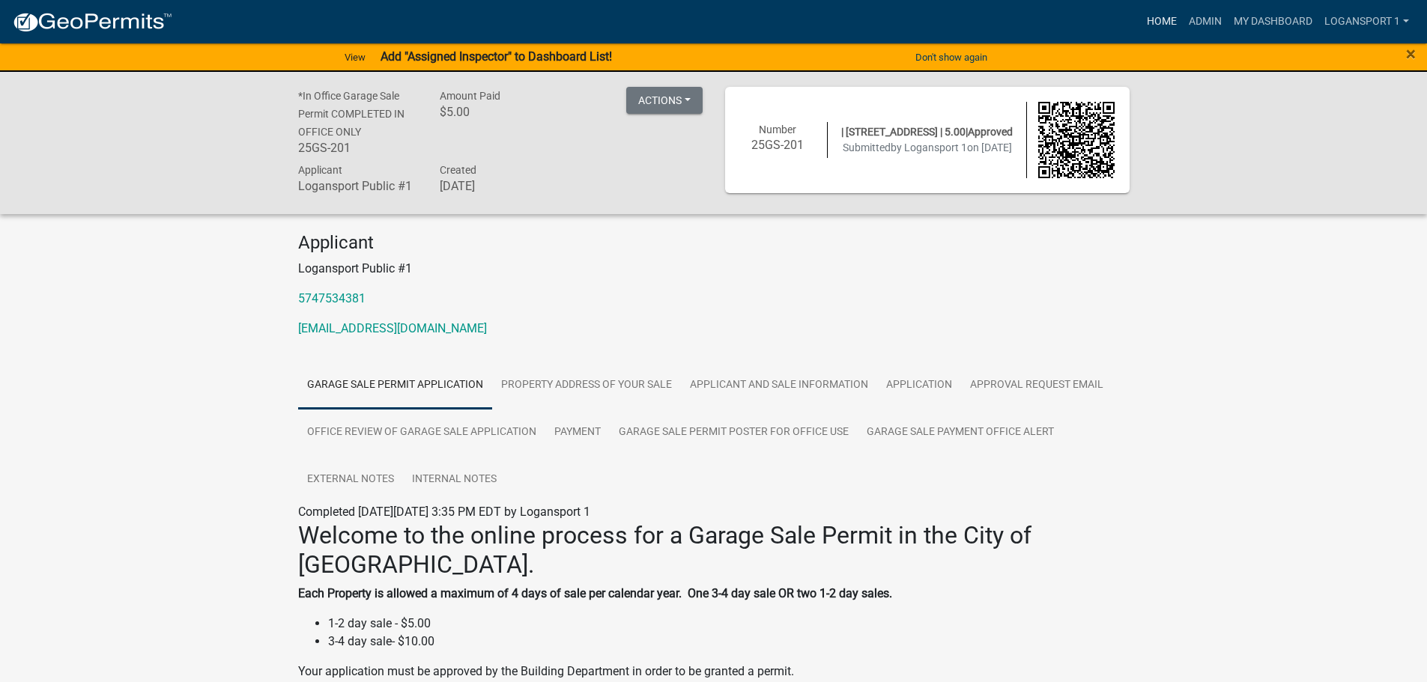
click at [1165, 25] on link "Home" at bounding box center [1162, 21] width 42 height 28
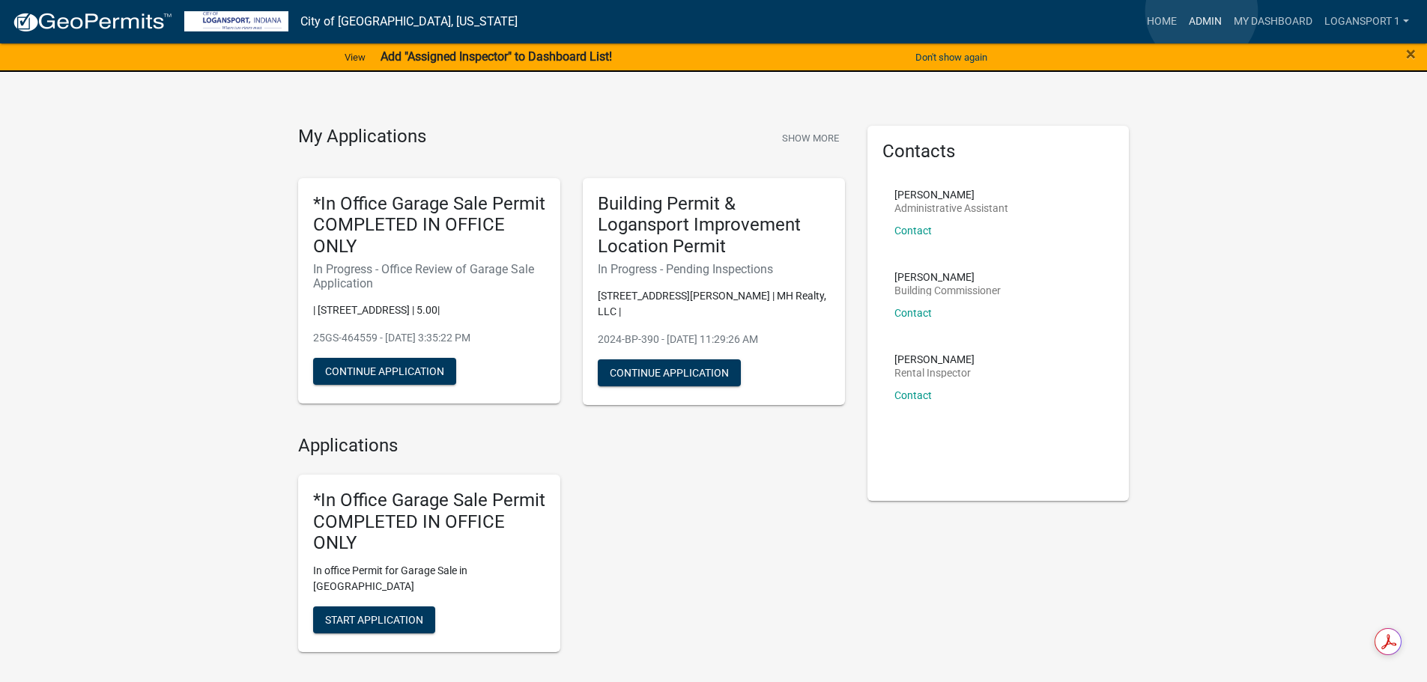
click at [1201, 11] on link "Admin" at bounding box center [1205, 21] width 45 height 28
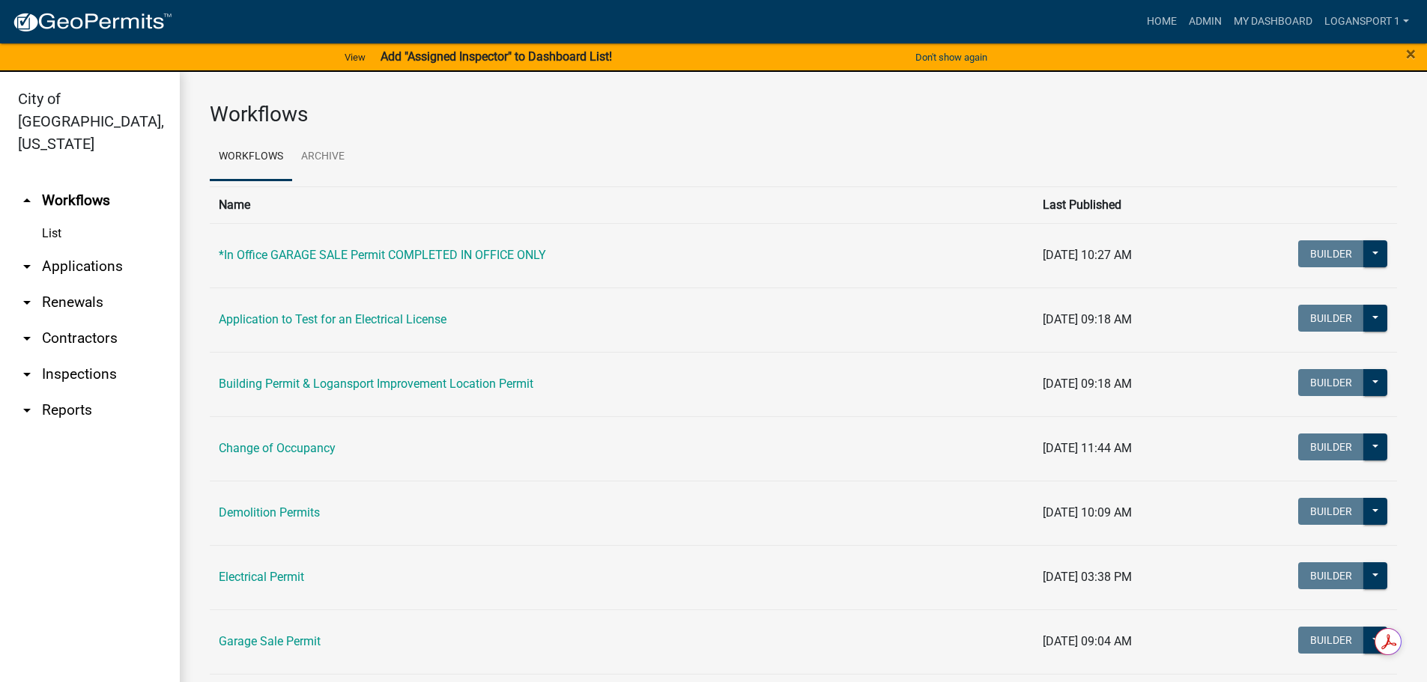
click at [84, 249] on link "arrow_drop_down Applications" at bounding box center [90, 267] width 180 height 36
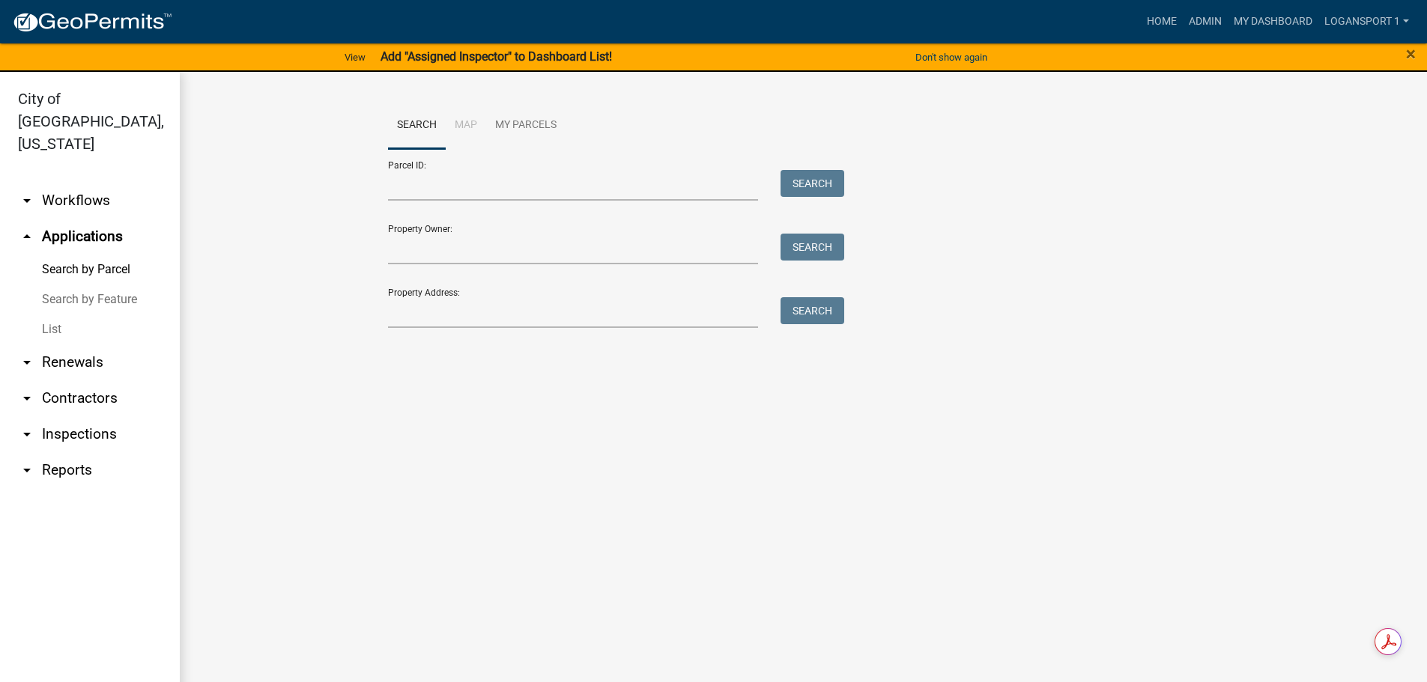
click at [54, 315] on link "List" at bounding box center [90, 330] width 180 height 30
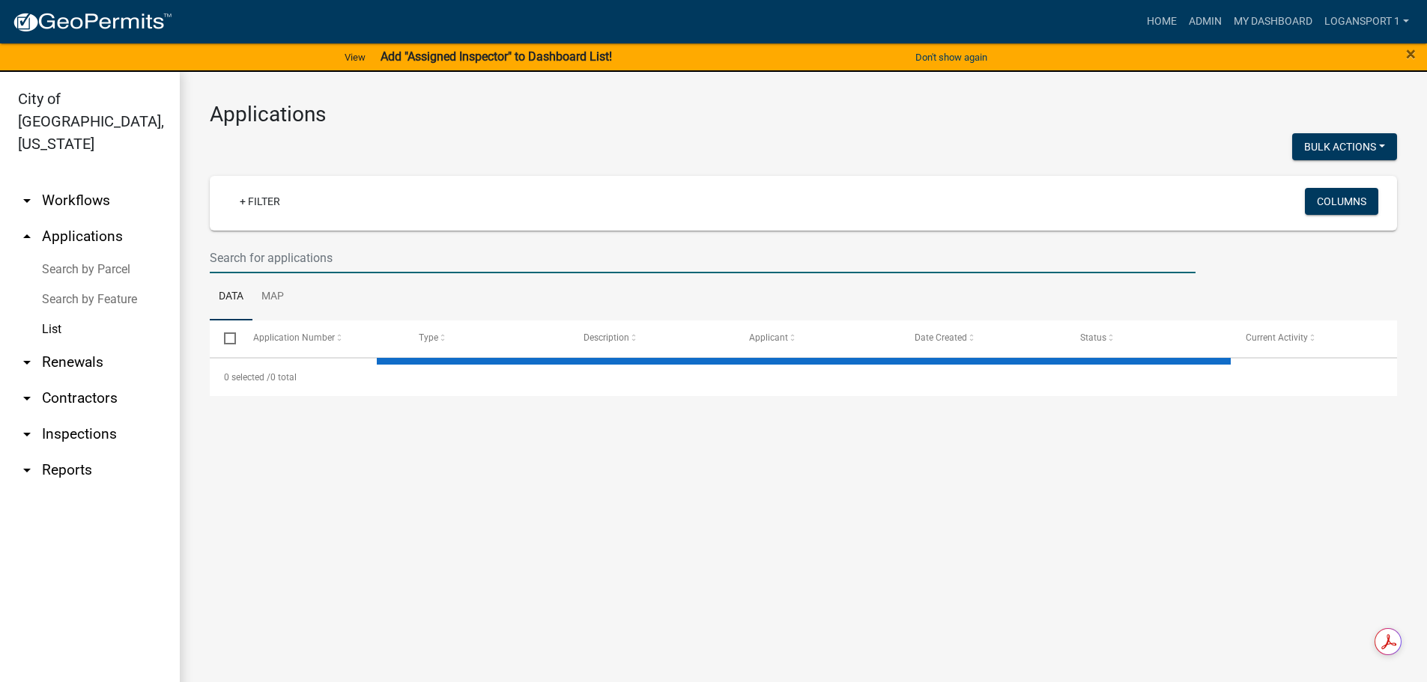
click at [239, 252] on input "text" at bounding box center [703, 258] width 986 height 31
select select "2: 50"
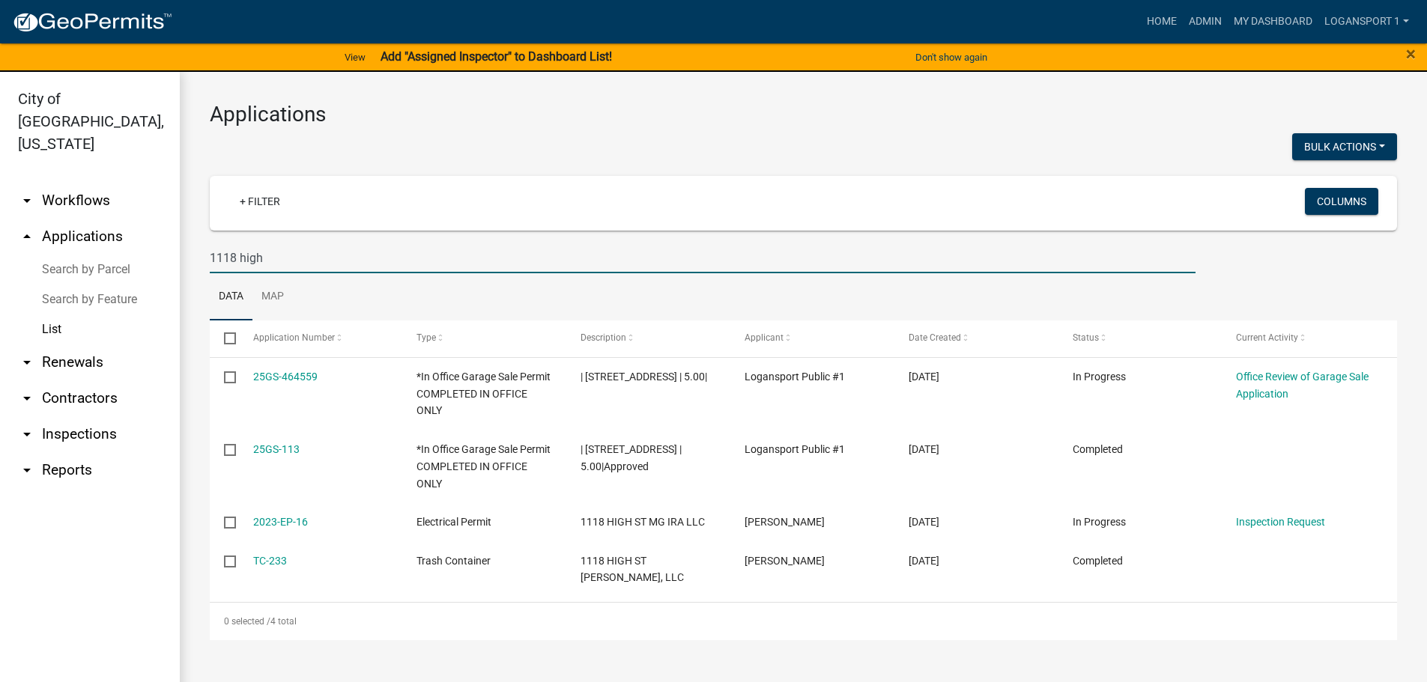
type input "1118 high"
